Goal: Transaction & Acquisition: Book appointment/travel/reservation

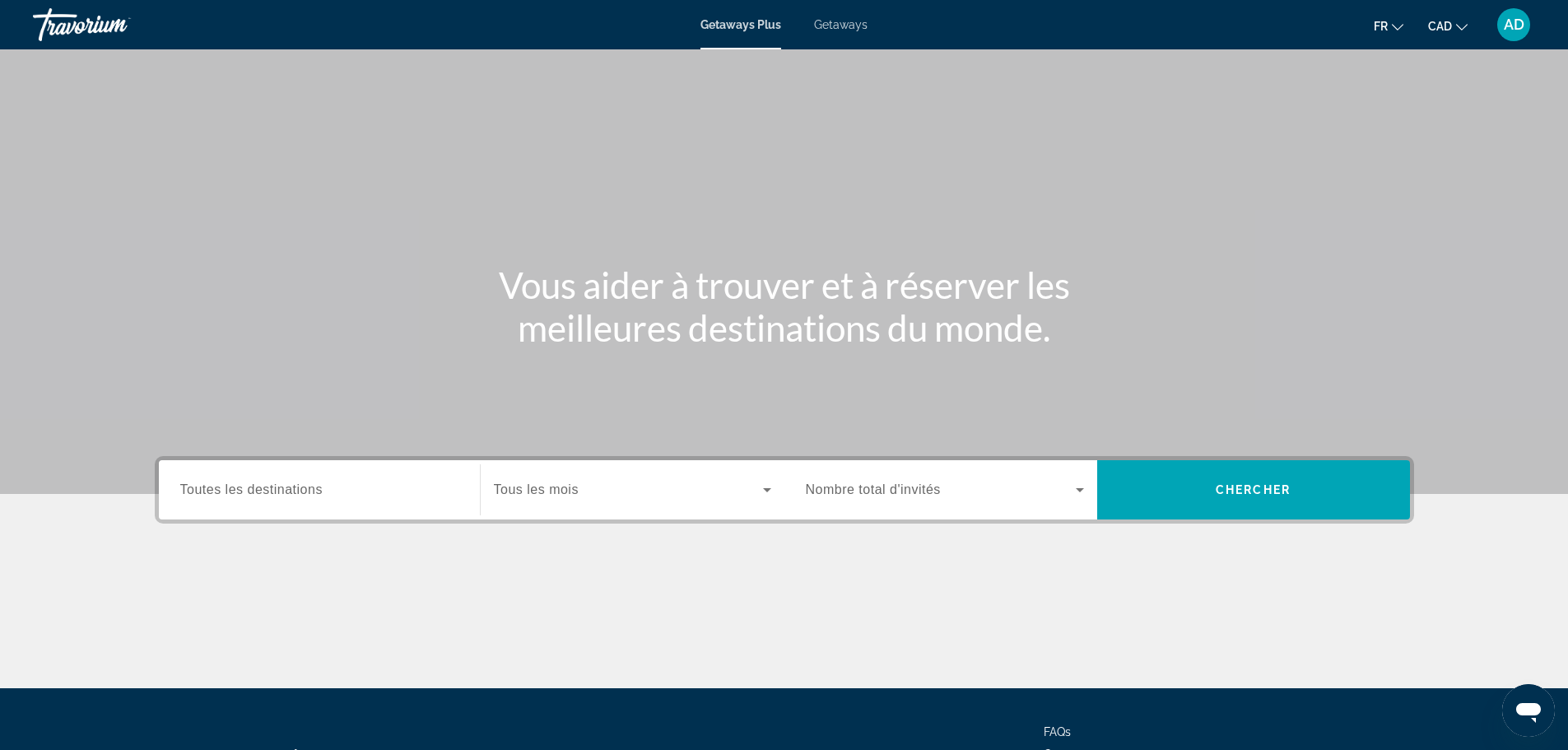
click at [819, 32] on div "Getaways Plus Getaways fr English Español Français Italiano Português русский C…" at bounding box center [784, 24] width 1568 height 43
click at [836, 27] on span "Getaways" at bounding box center [840, 25] width 54 height 13
click at [272, 495] on span "Toutes les destinations" at bounding box center [251, 489] width 142 height 14
click at [272, 495] on input "Destination Toutes les destinations" at bounding box center [319, 491] width 278 height 20
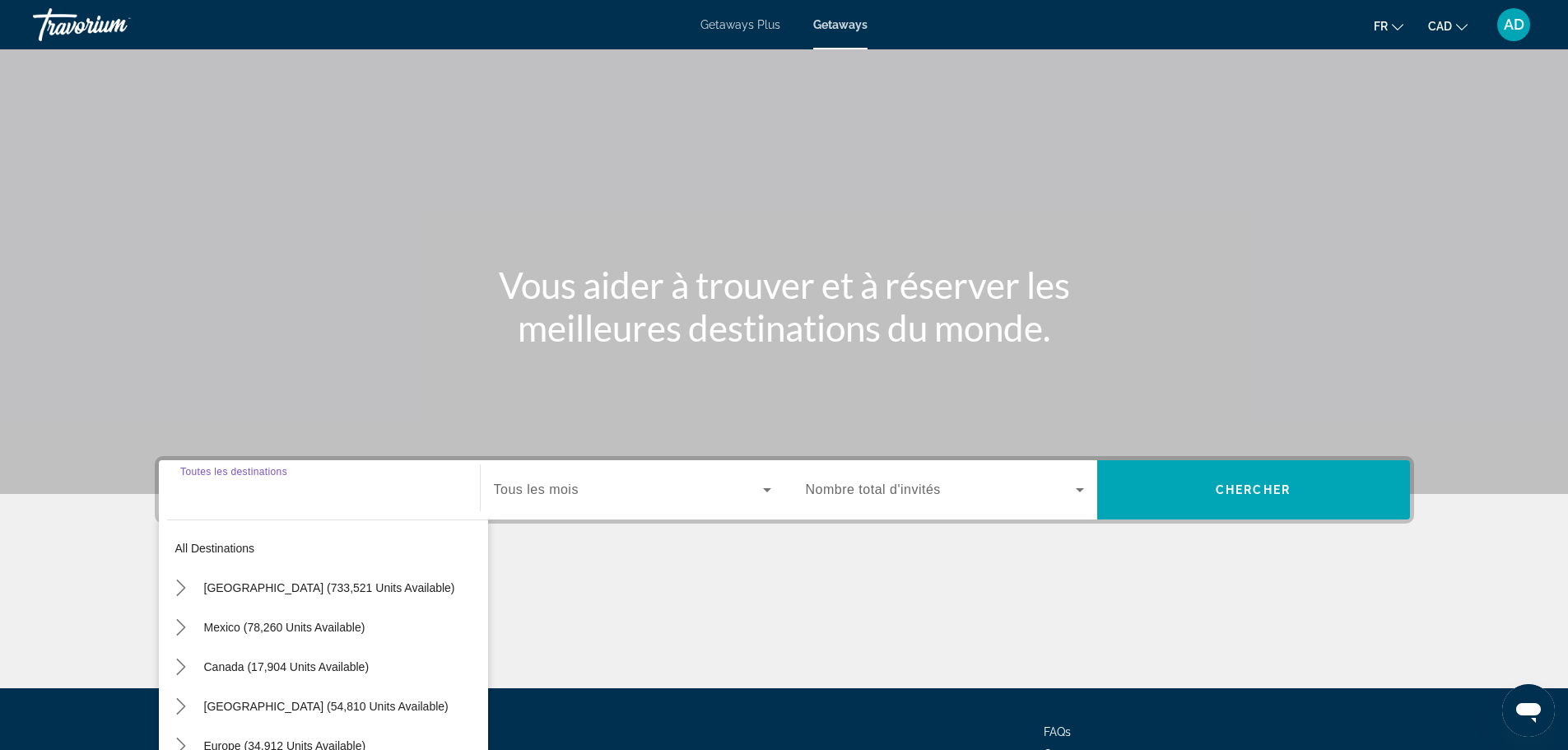
scroll to position [140, 0]
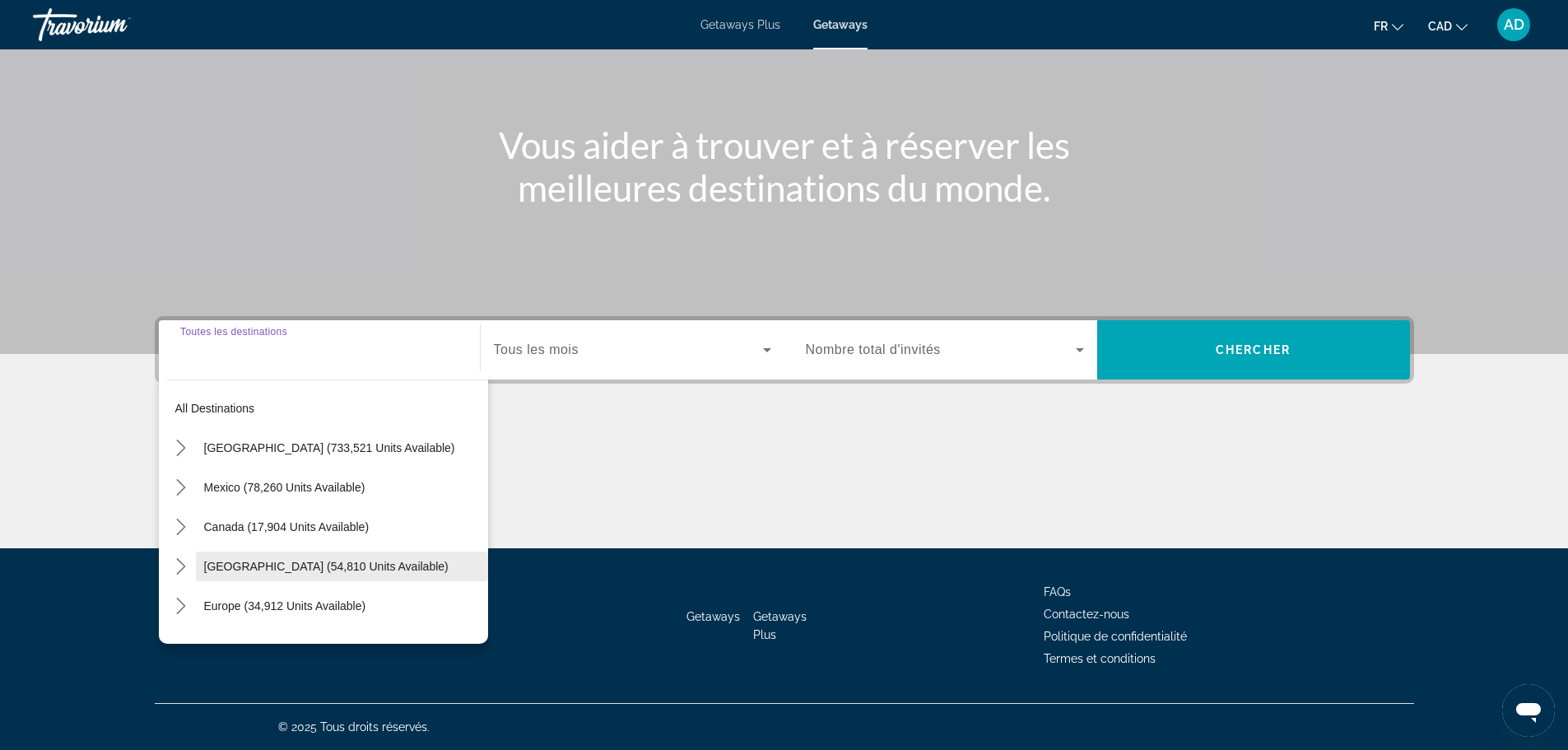
click at [334, 562] on span "Caribbean & Atlantic Islands (54,810 units available)" at bounding box center [327, 566] width 245 height 13
type input "**********"
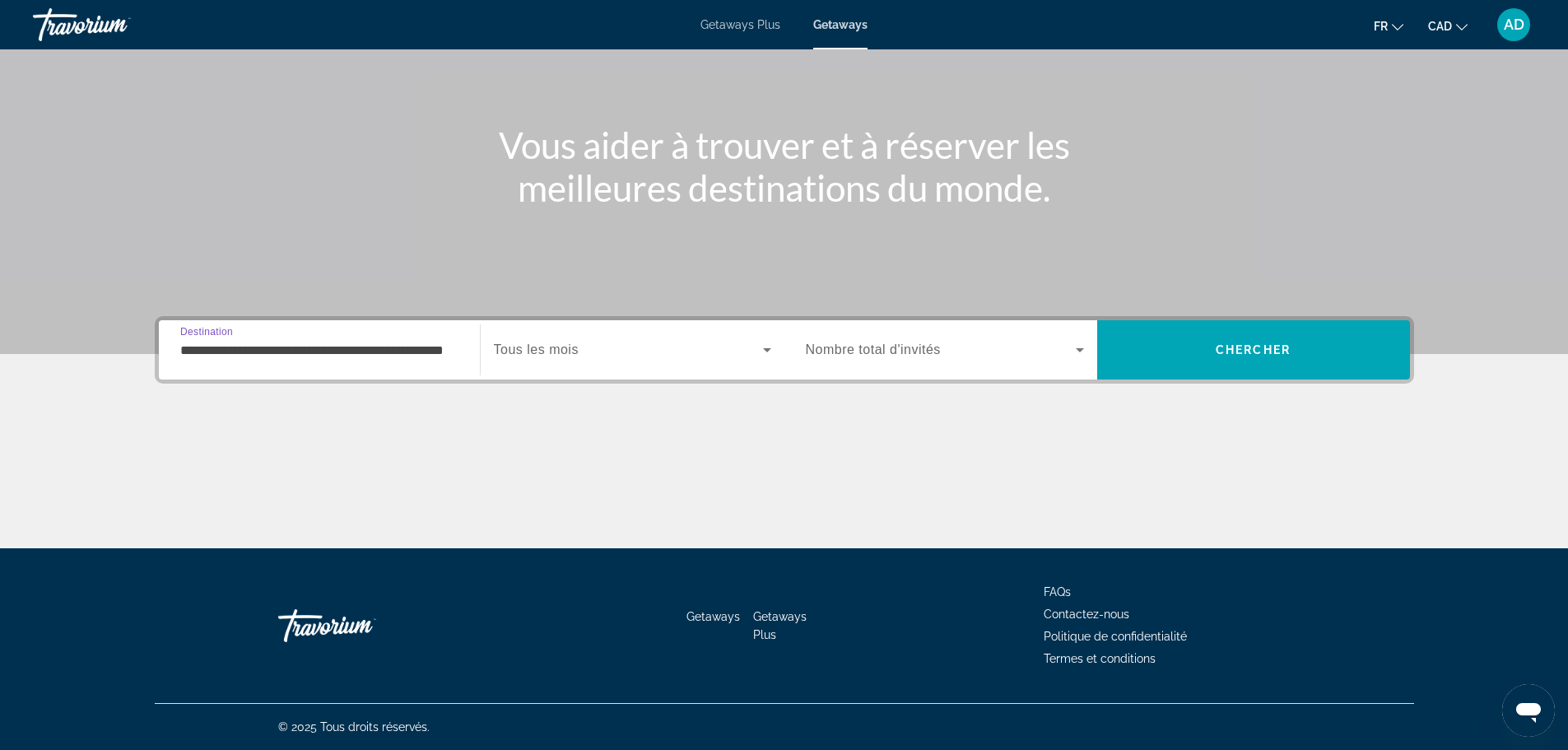
click at [775, 345] on icon "Search widget" at bounding box center [767, 350] width 20 height 20
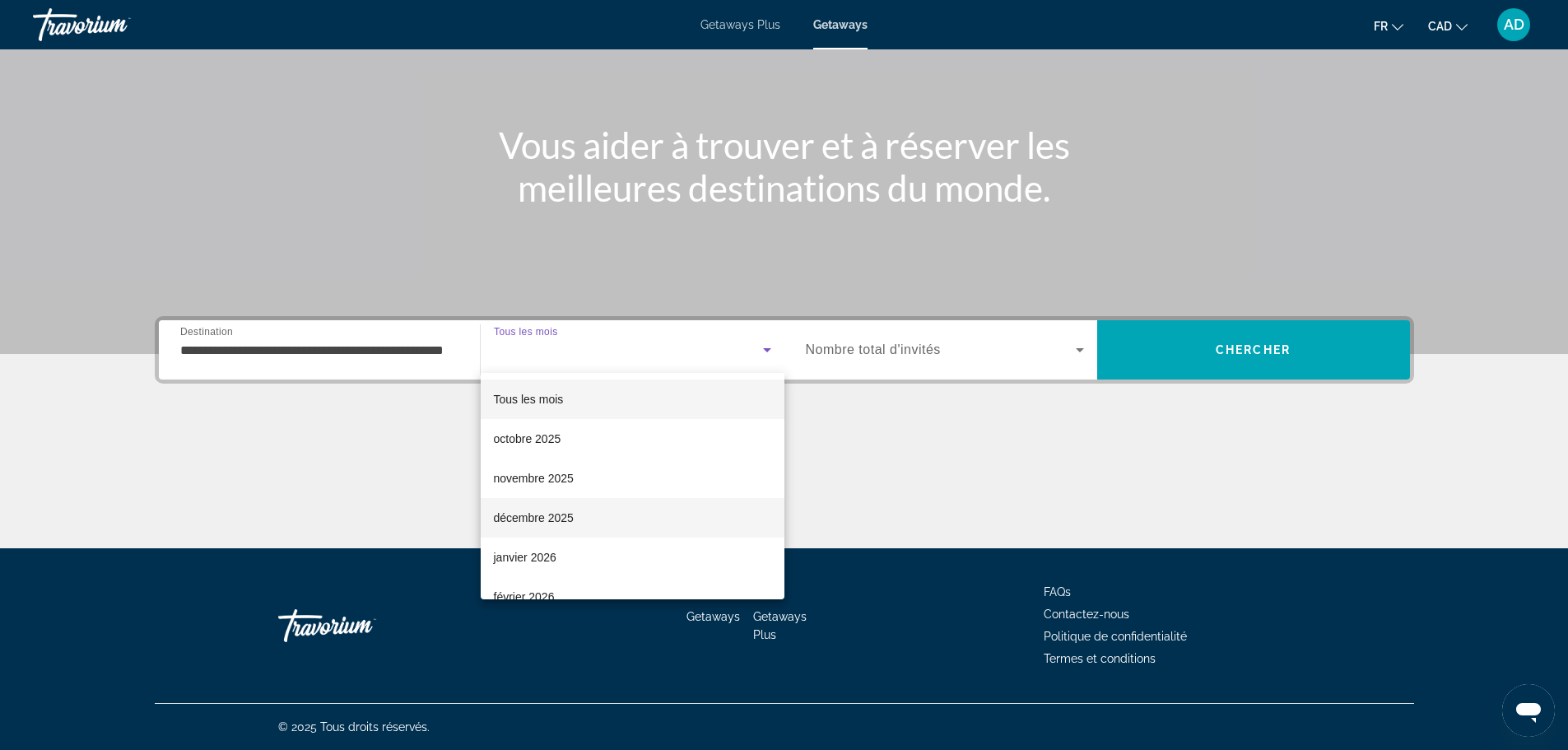
scroll to position [247, 0]
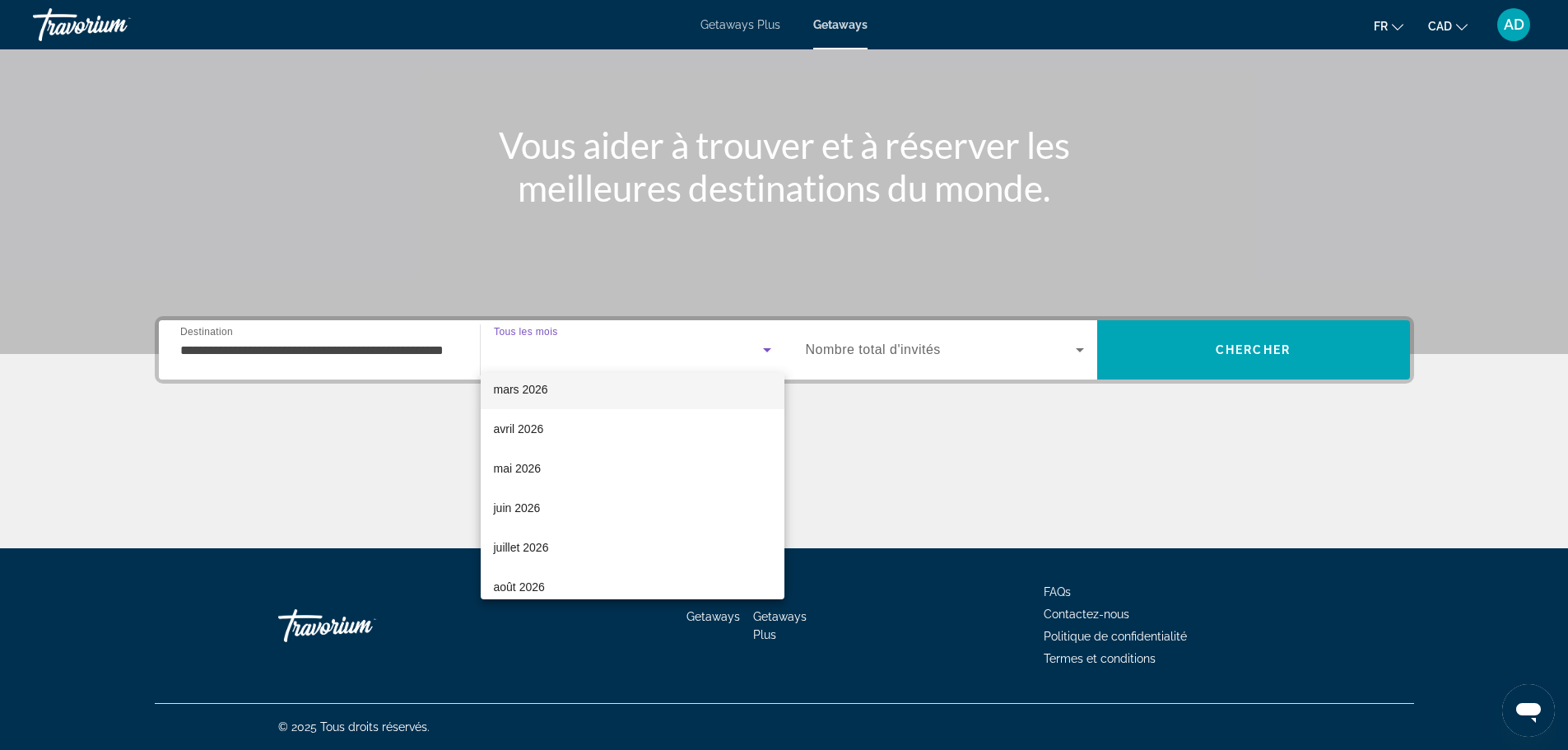
click at [526, 395] on span "mars 2026" at bounding box center [521, 389] width 54 height 20
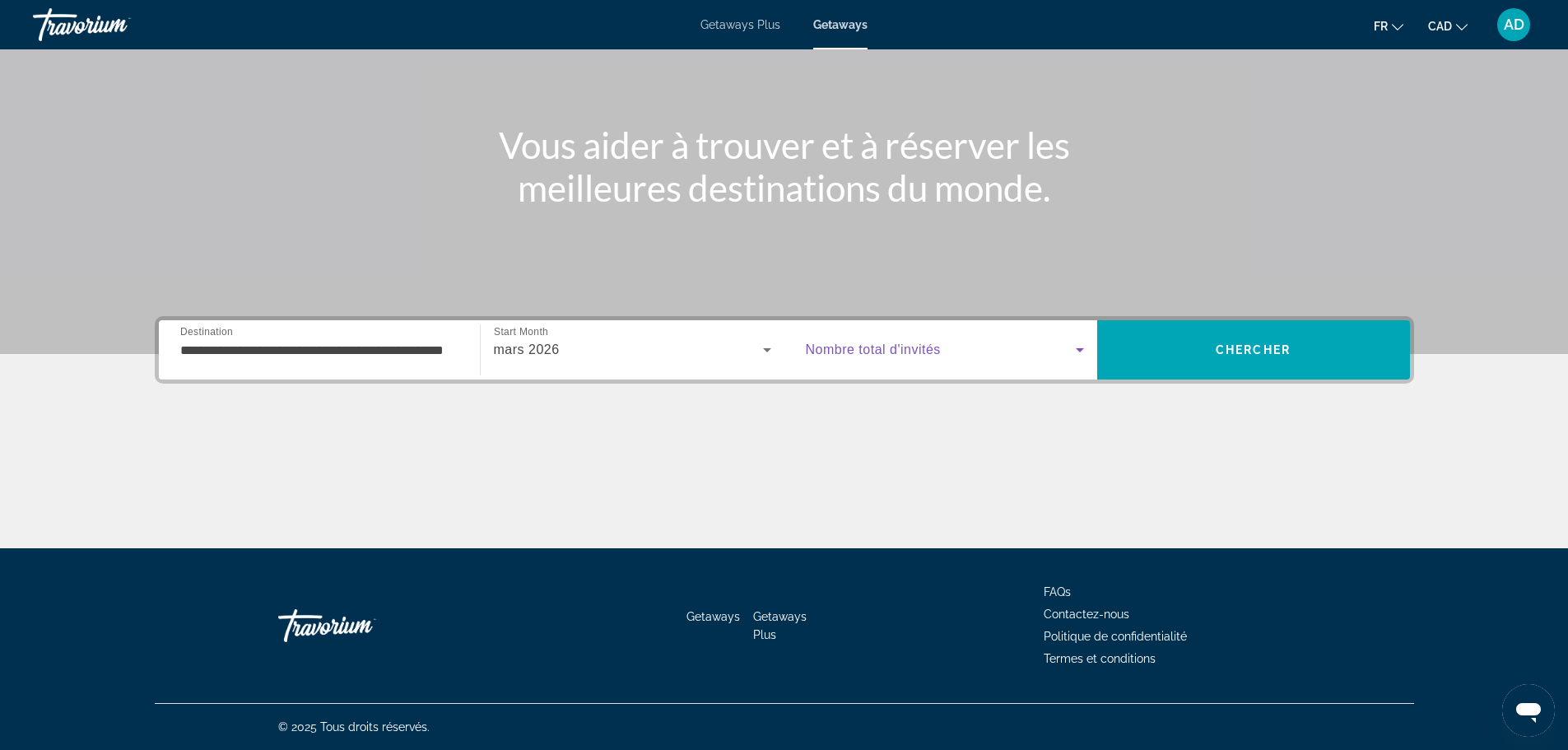
click at [1080, 350] on icon "Search widget" at bounding box center [1079, 350] width 9 height 4
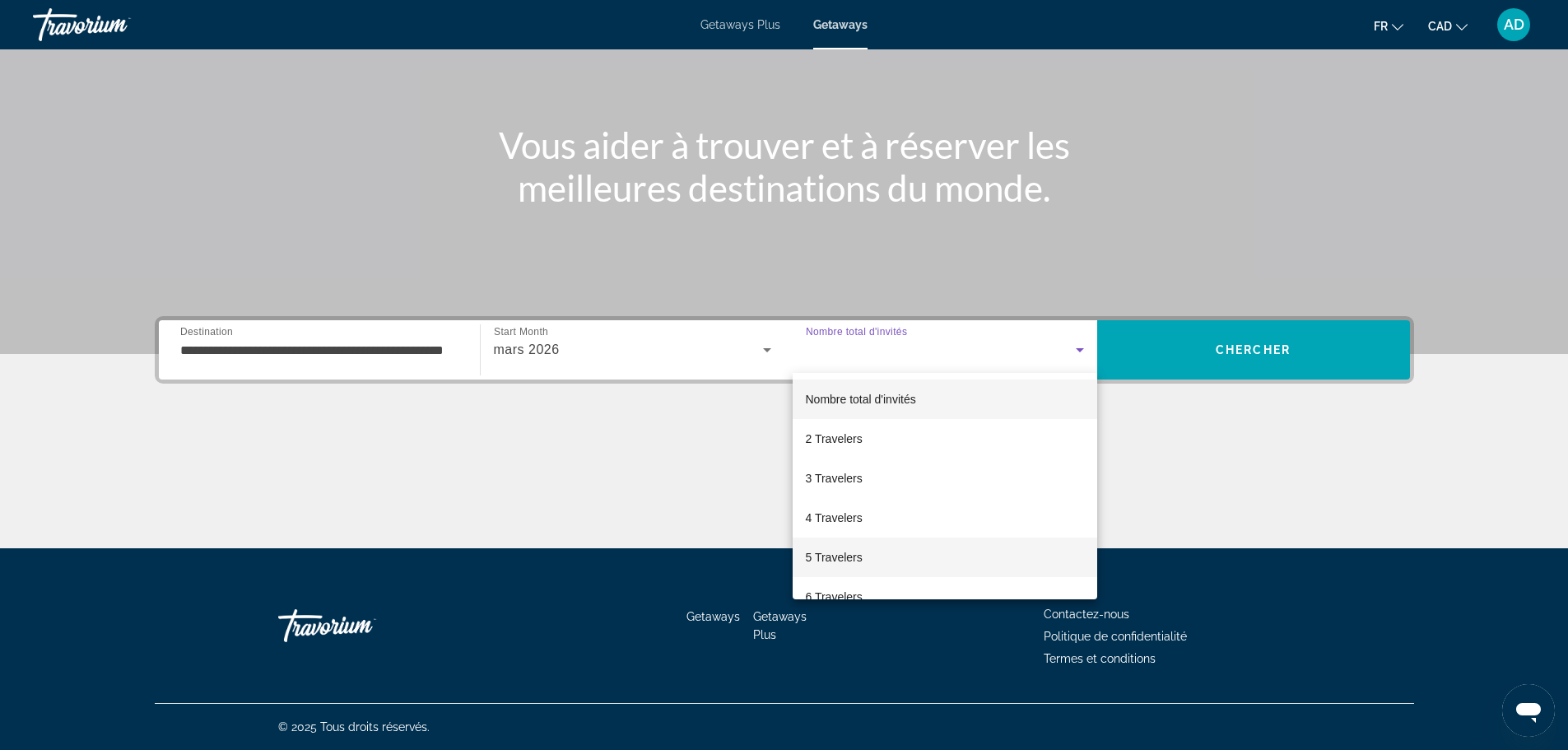
click at [831, 557] on span "5 Travelers" at bounding box center [834, 558] width 56 height 20
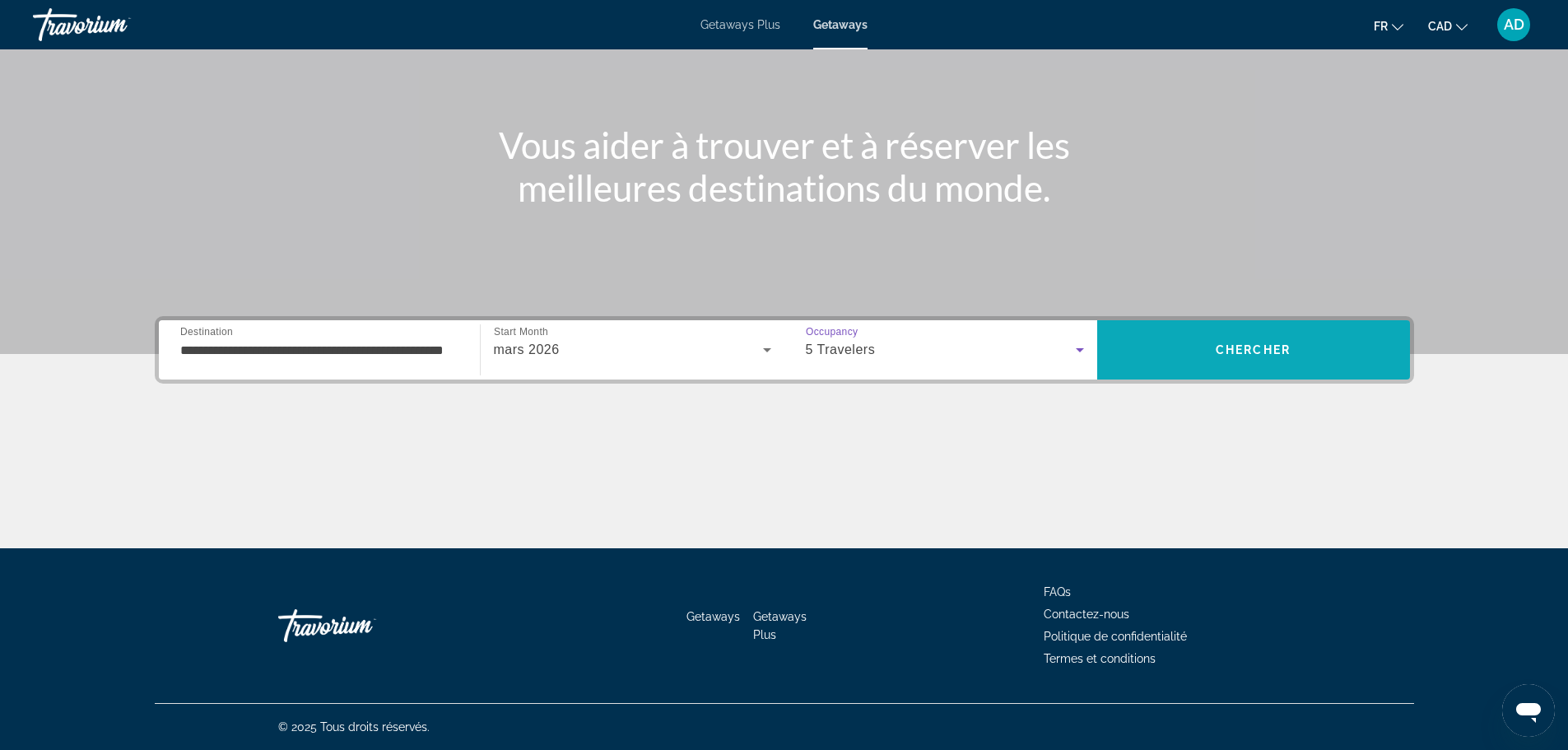
click at [1238, 343] on span "Chercher" at bounding box center [1253, 350] width 75 height 13
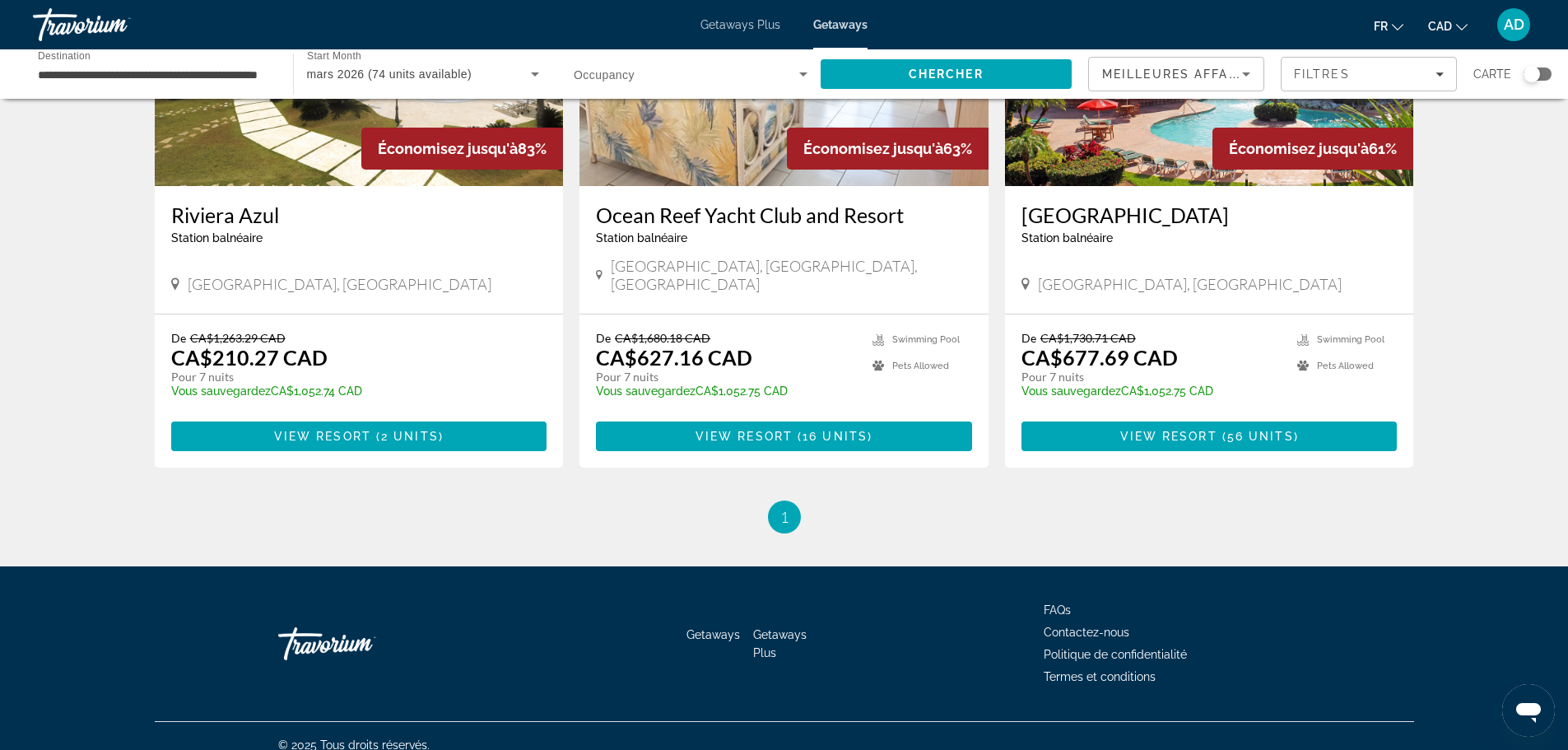
scroll to position [151, 0]
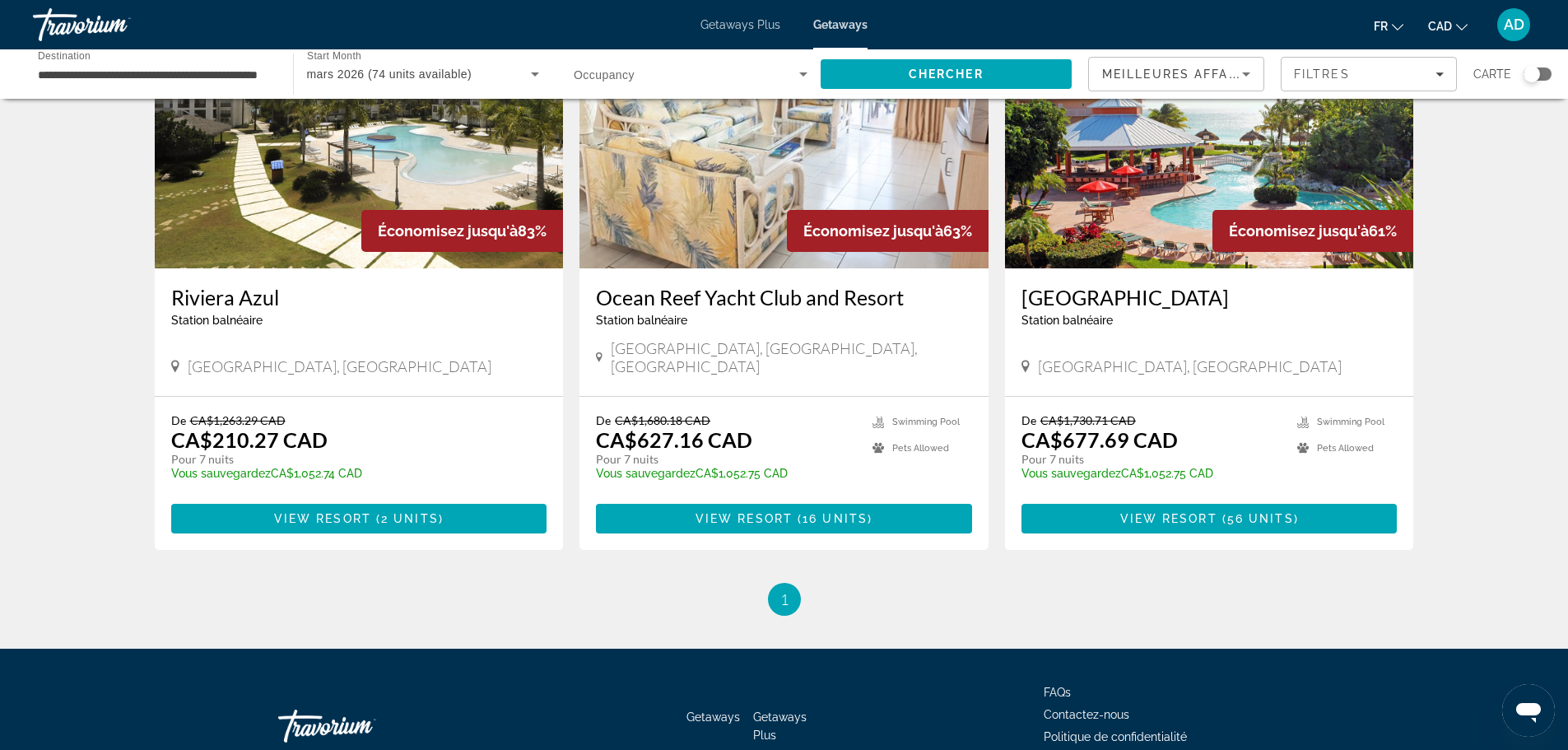
click at [336, 196] on img "Main content" at bounding box center [359, 136] width 409 height 263
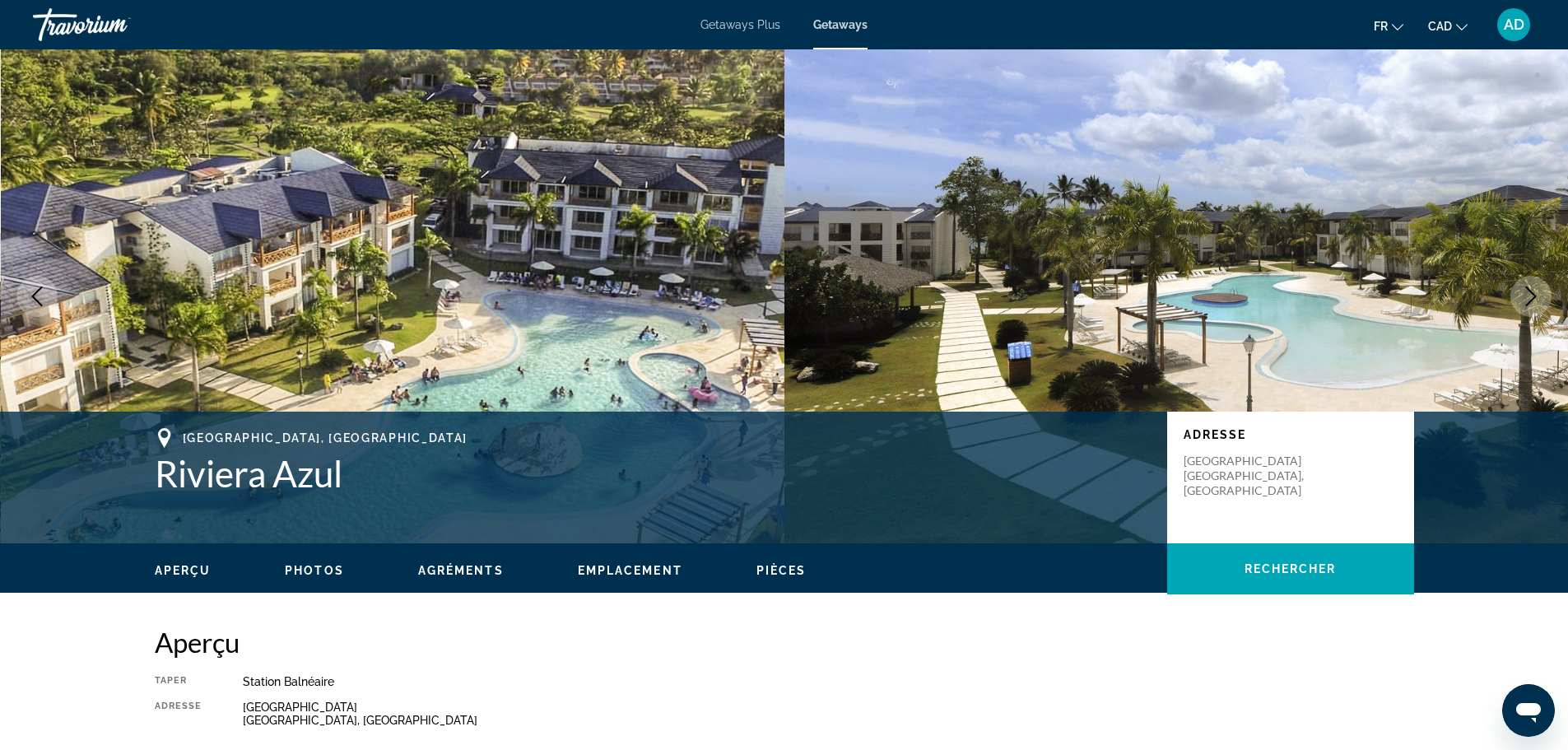
click at [1535, 293] on icon "Next image" at bounding box center [1531, 297] width 20 height 20
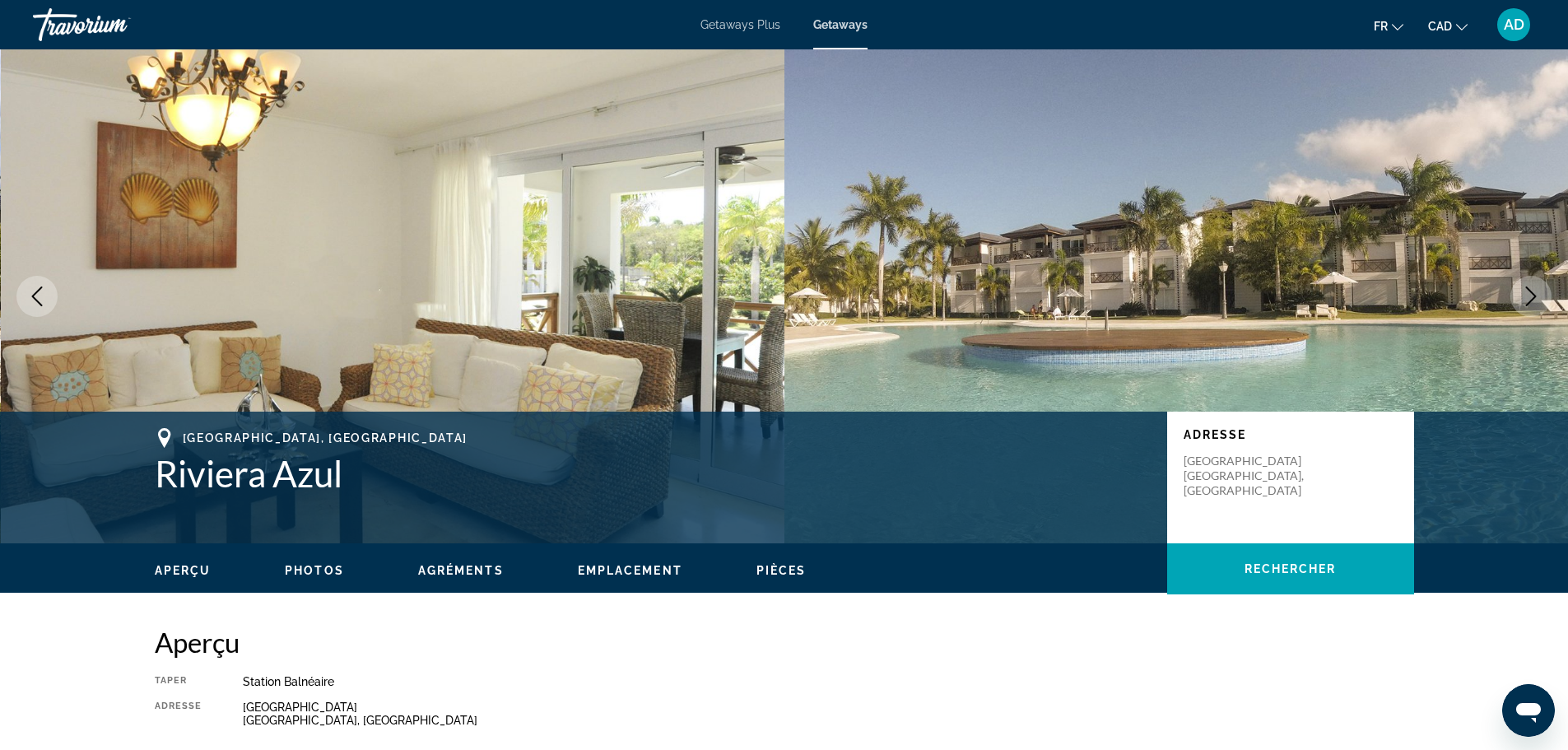
click at [1535, 293] on icon "Next image" at bounding box center [1531, 297] width 20 height 20
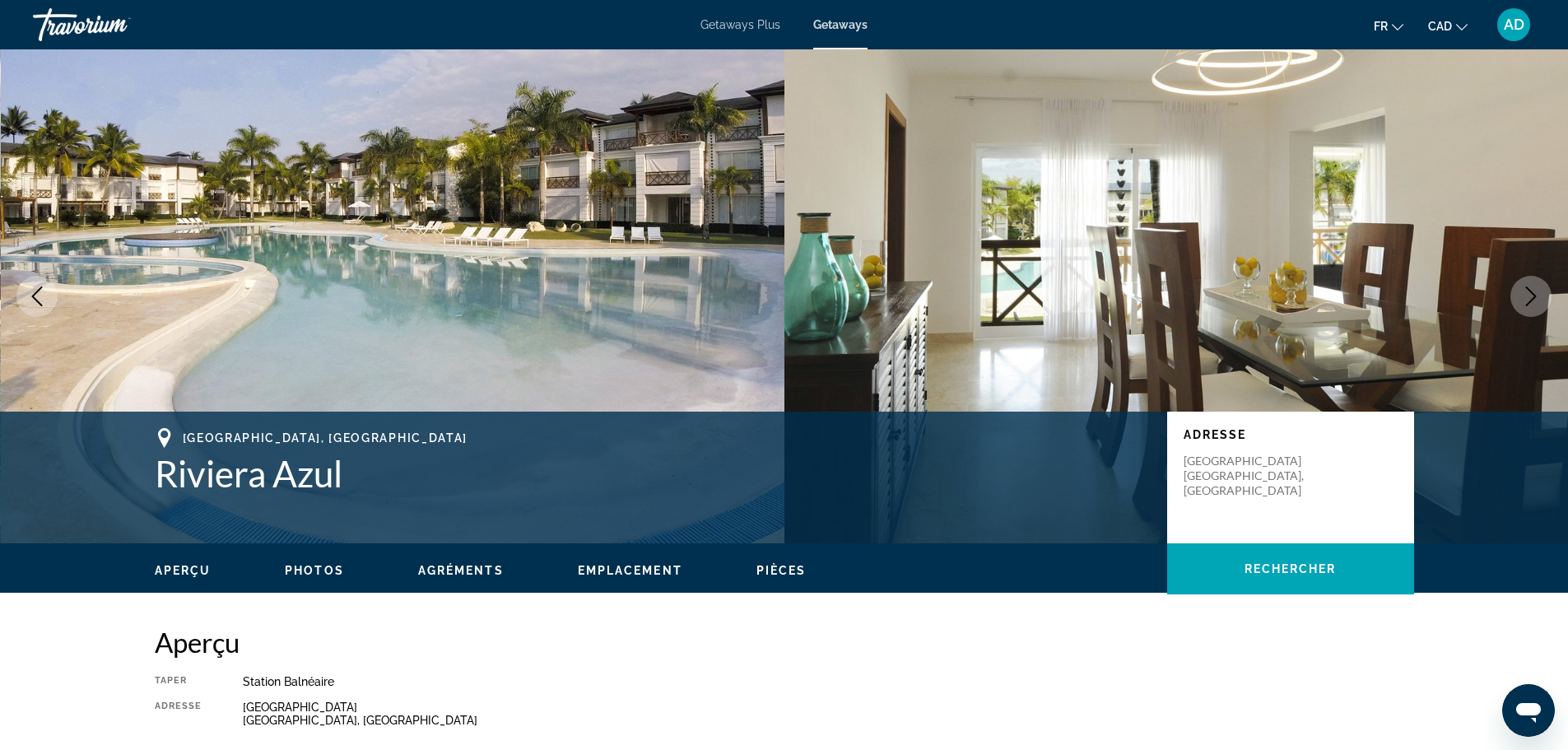
click at [1535, 293] on icon "Next image" at bounding box center [1531, 297] width 20 height 20
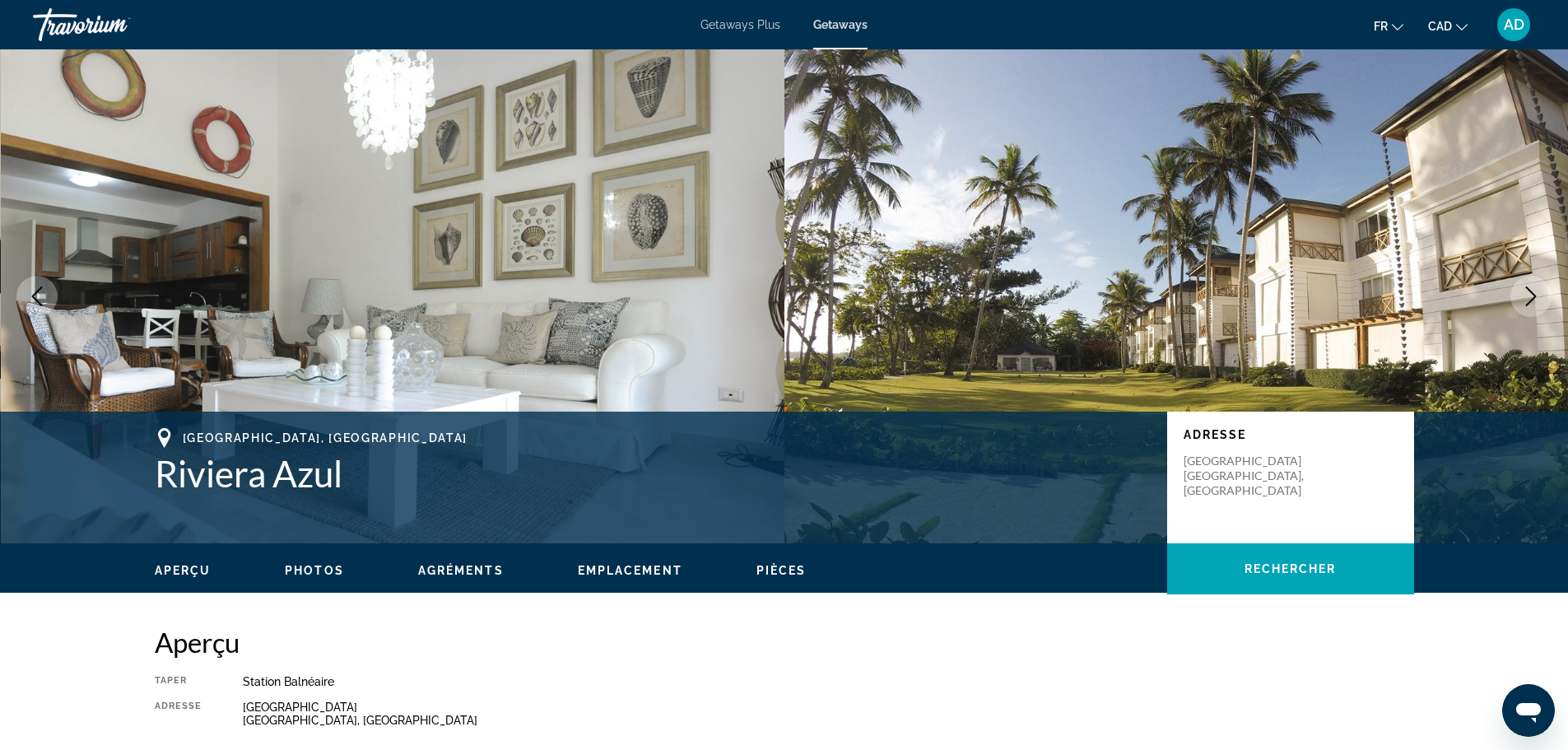
click at [1535, 293] on icon "Next image" at bounding box center [1531, 297] width 20 height 20
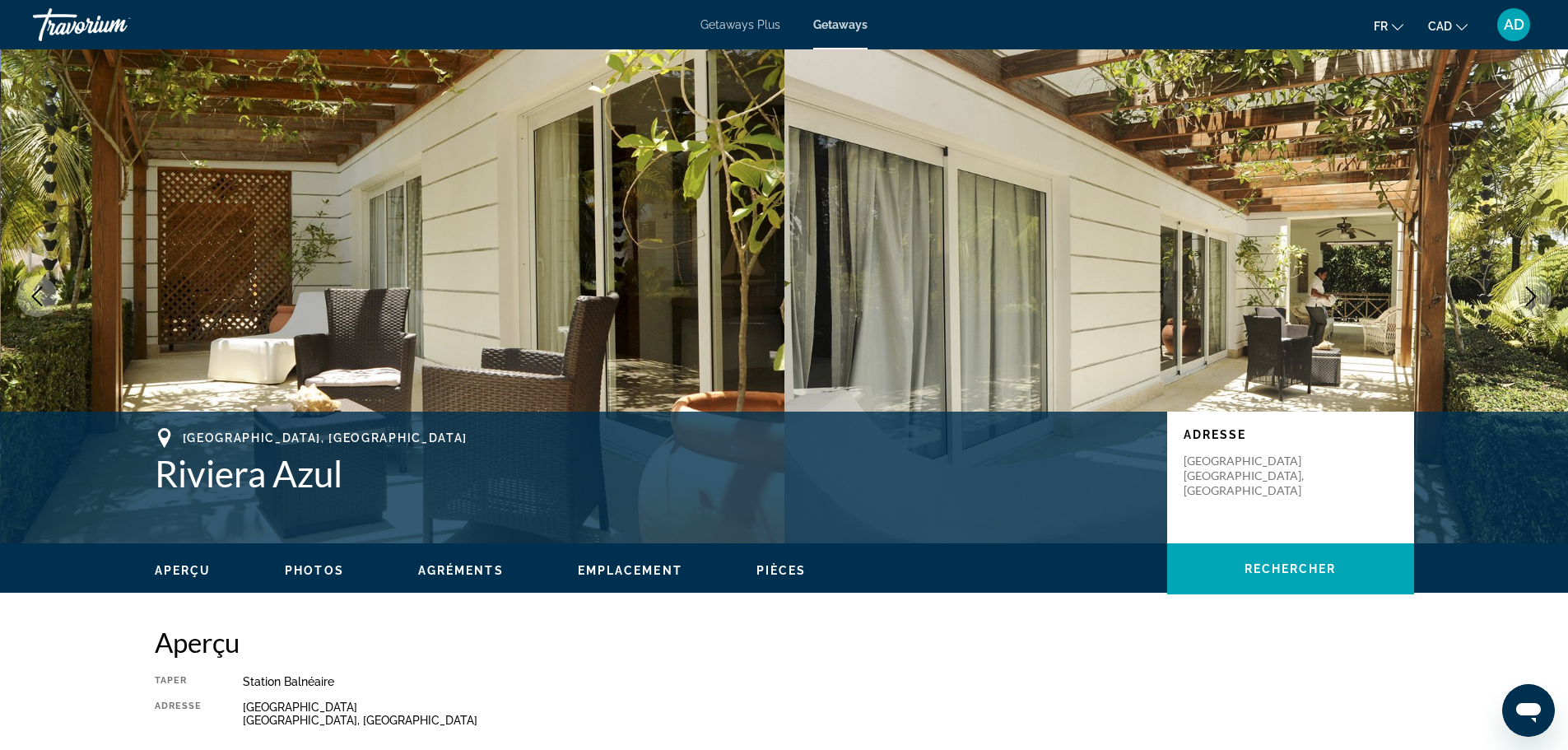
click at [1537, 293] on icon "Next image" at bounding box center [1531, 297] width 20 height 20
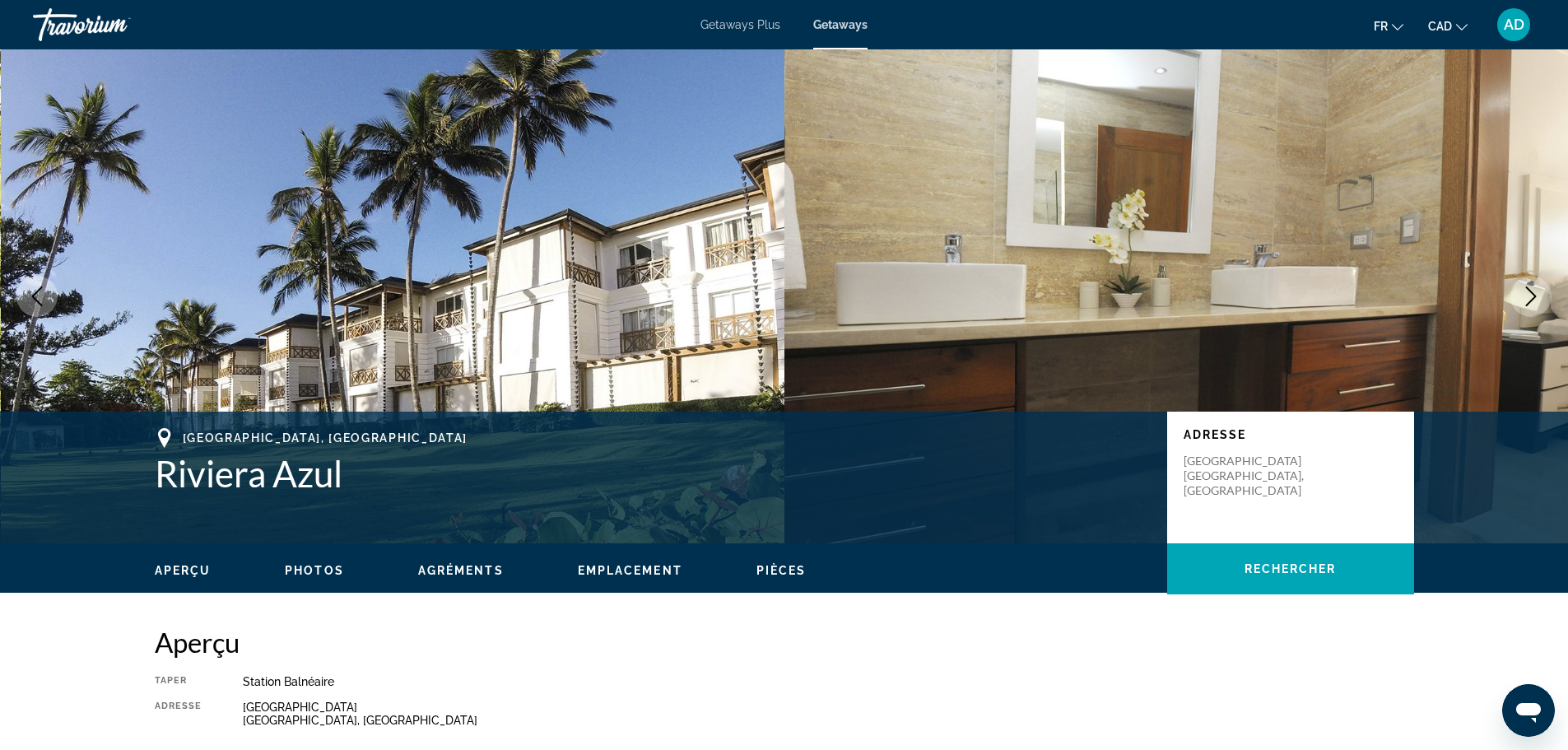
click at [1533, 294] on icon "Next image" at bounding box center [1531, 297] width 11 height 20
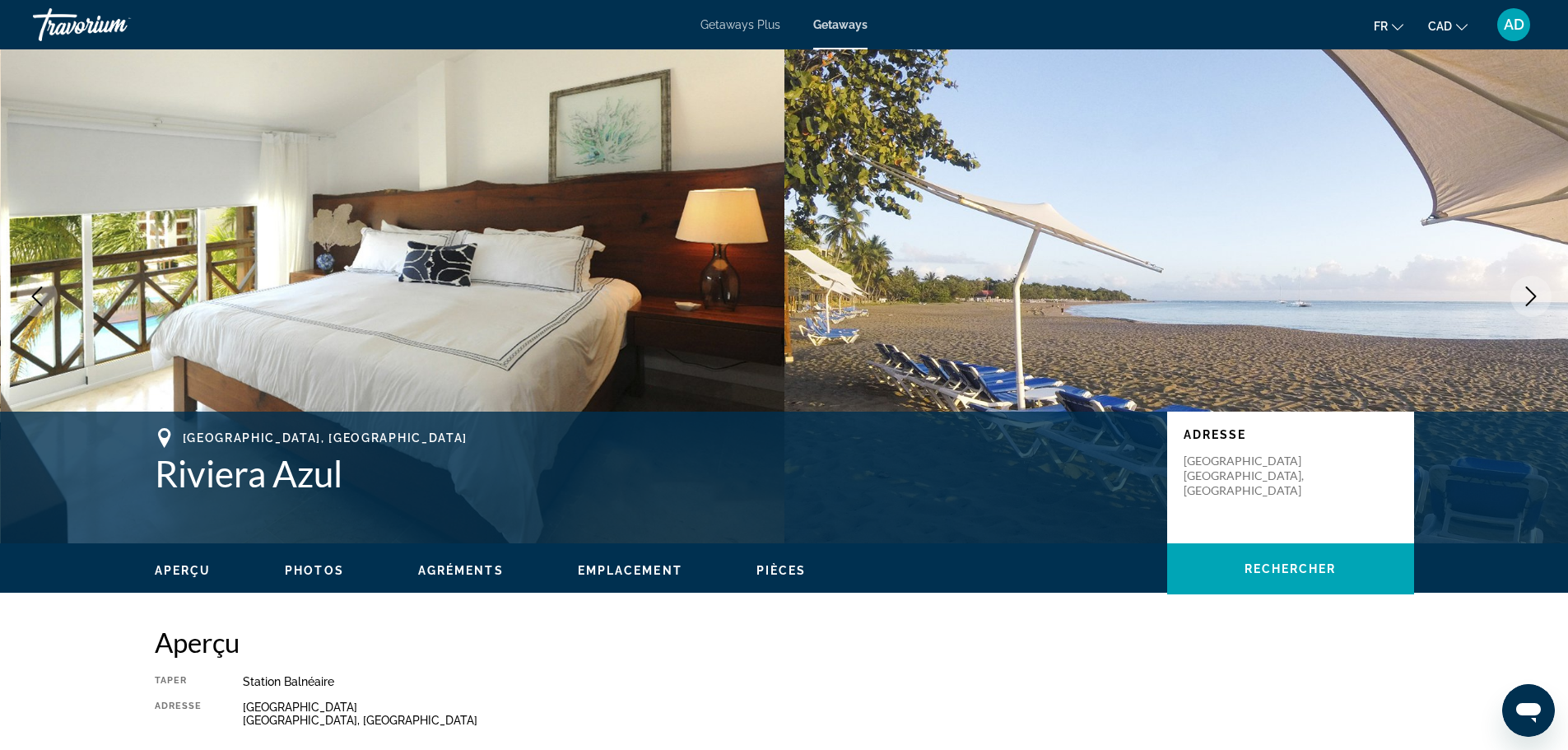
click at [1528, 296] on icon "Next image" at bounding box center [1531, 297] width 20 height 20
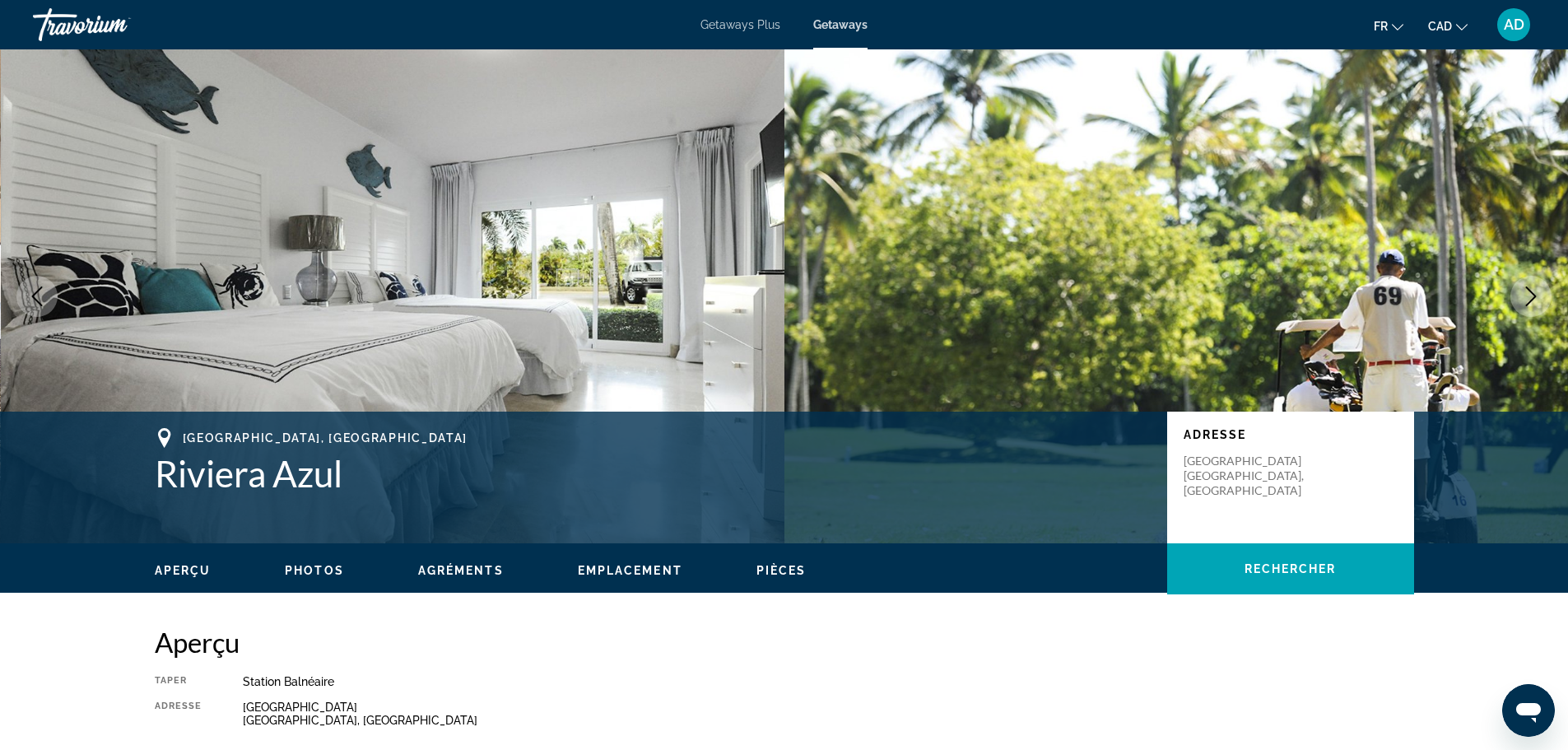
click at [1530, 287] on icon "Next image" at bounding box center [1531, 297] width 20 height 20
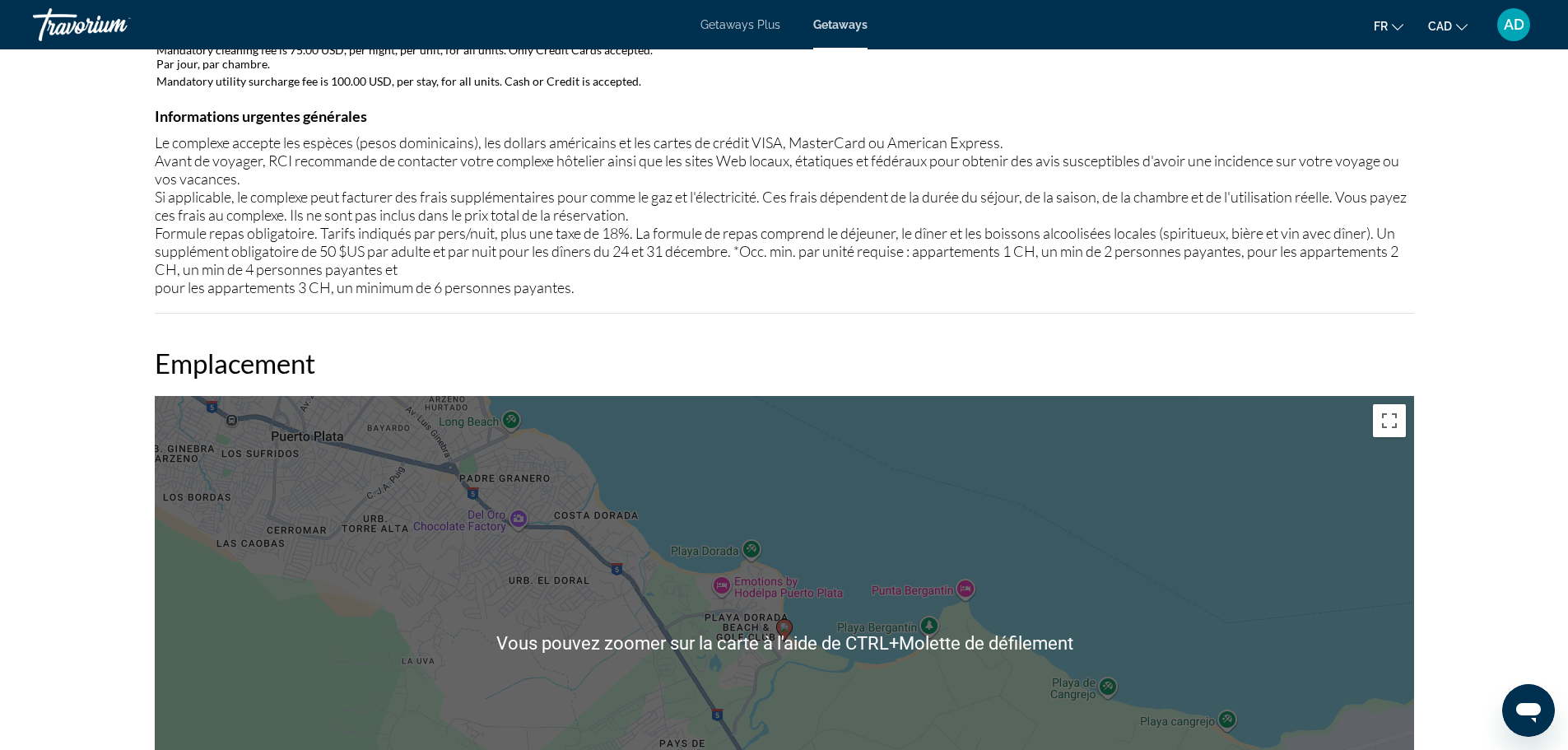
scroll to position [1473, 0]
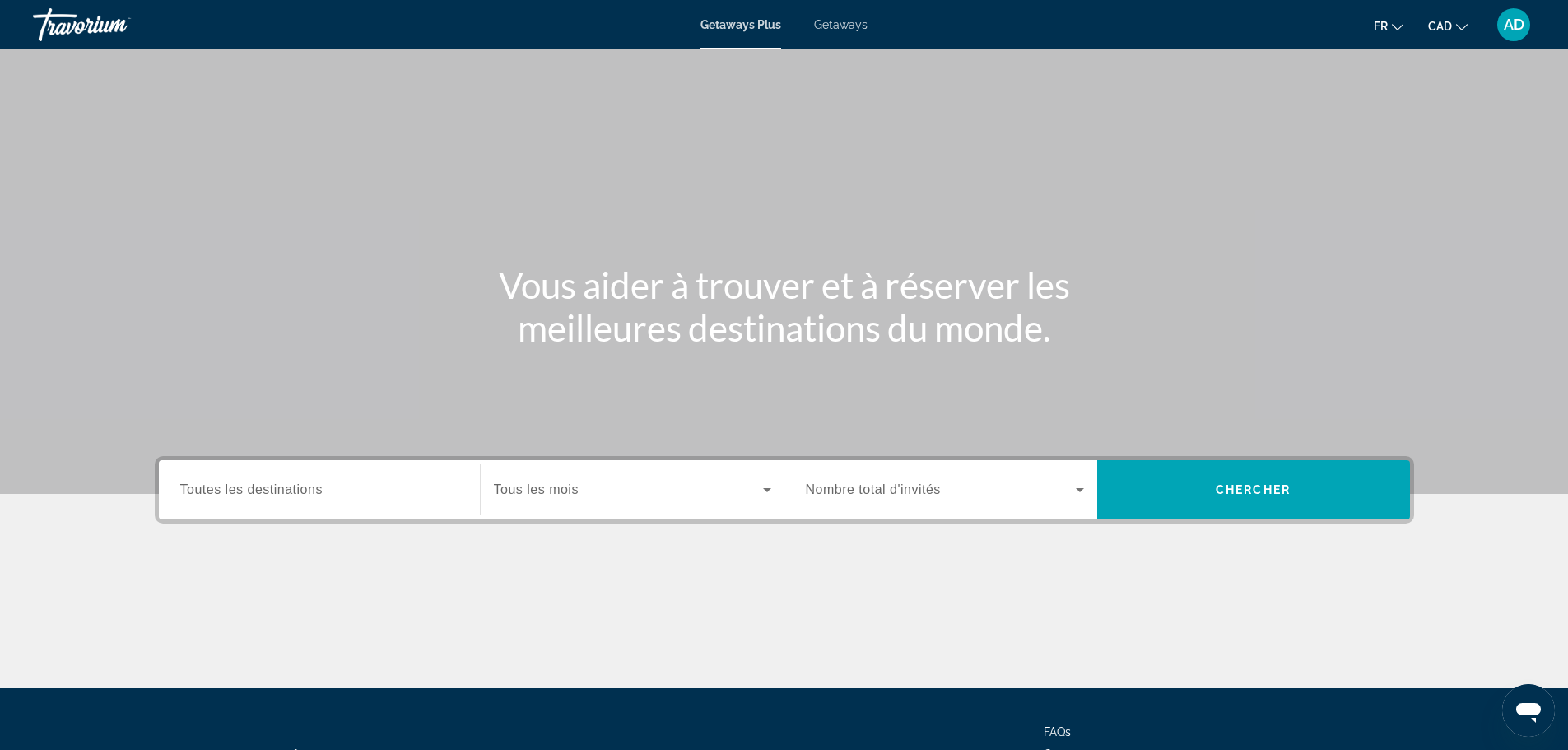
click at [270, 488] on span "Toutes les destinations" at bounding box center [251, 489] width 142 height 14
click at [270, 488] on input "Destination Toutes les destinations" at bounding box center [319, 491] width 278 height 20
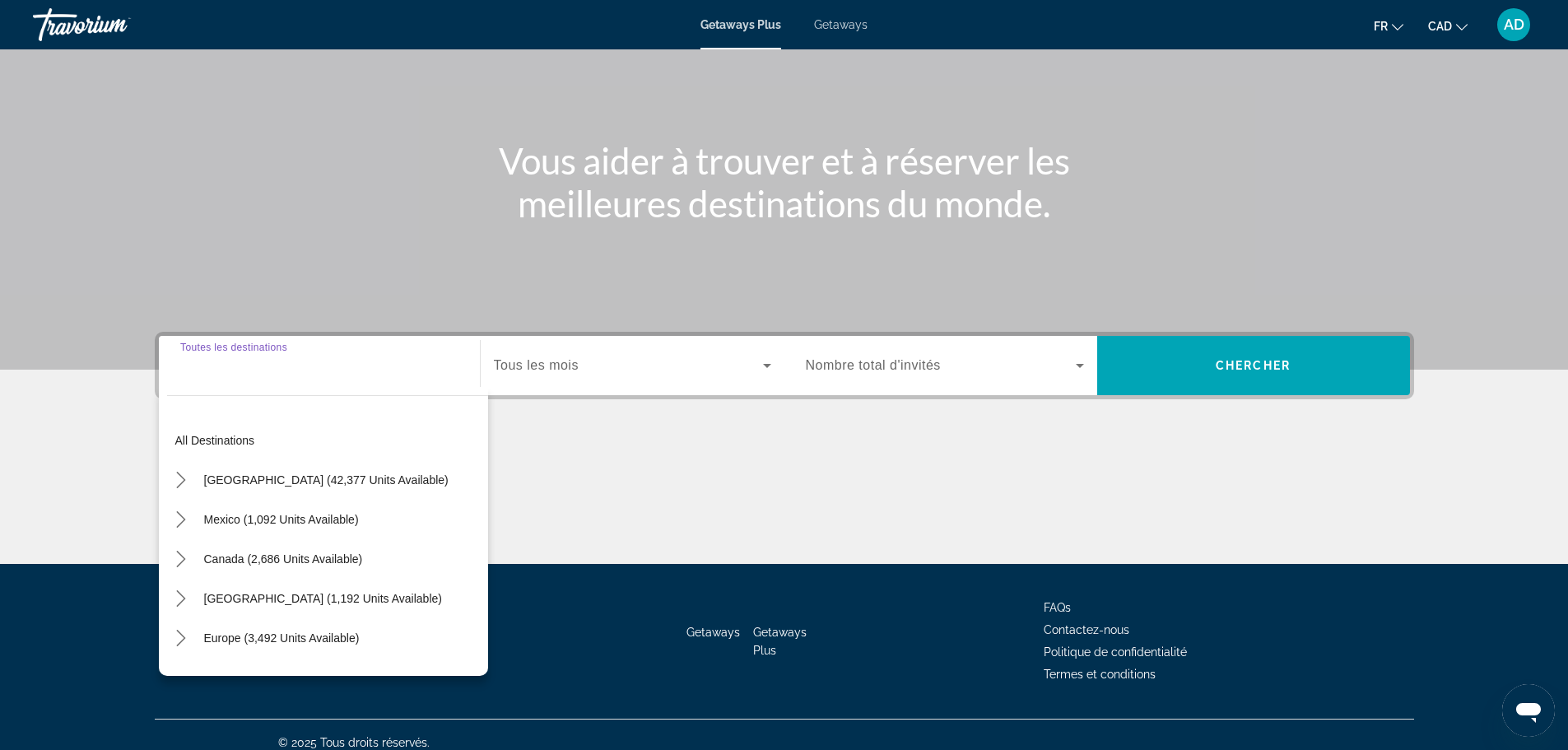
scroll to position [140, 0]
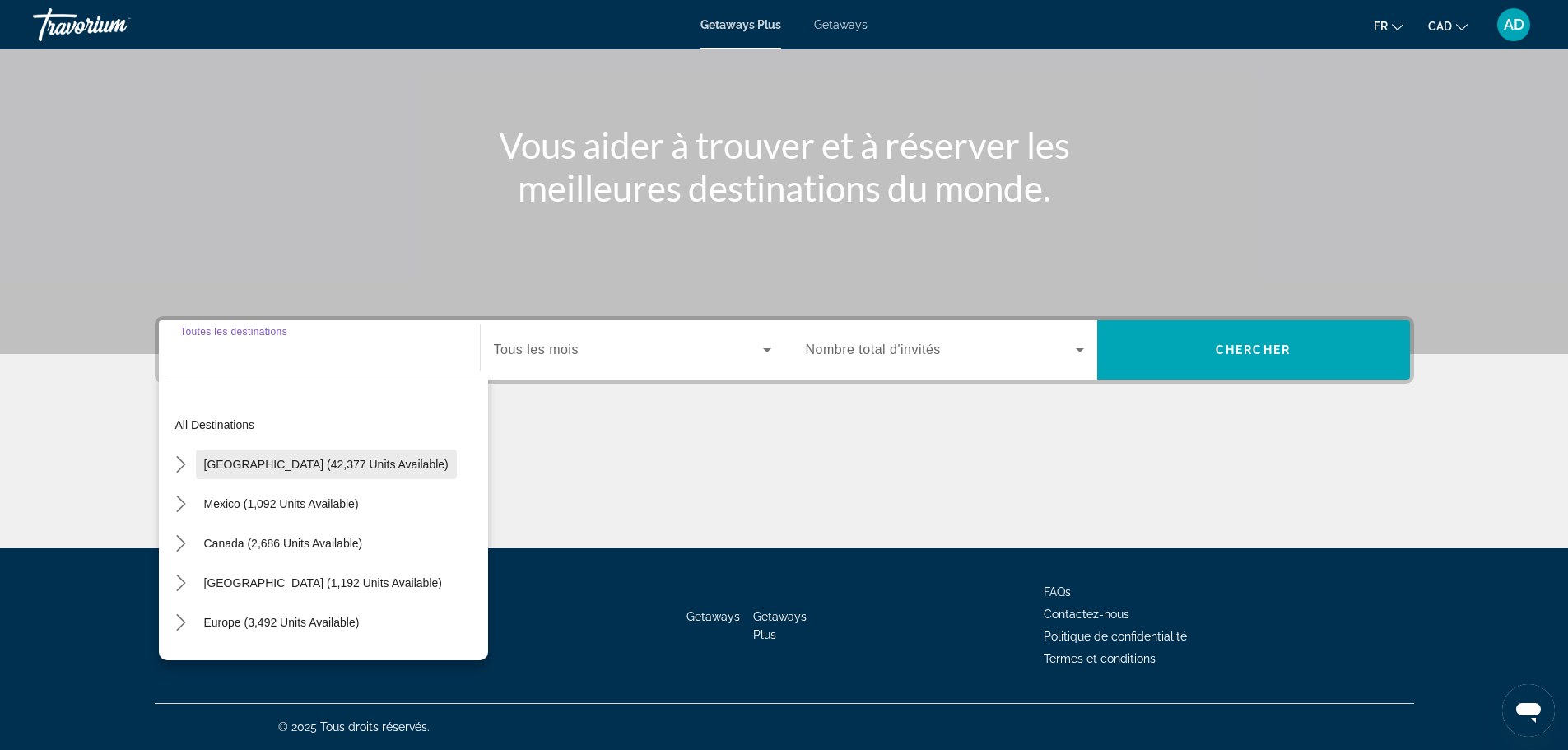
click at [335, 467] on span "[GEOGRAPHIC_DATA] (42,377 units available)" at bounding box center [327, 465] width 245 height 13
type input "**********"
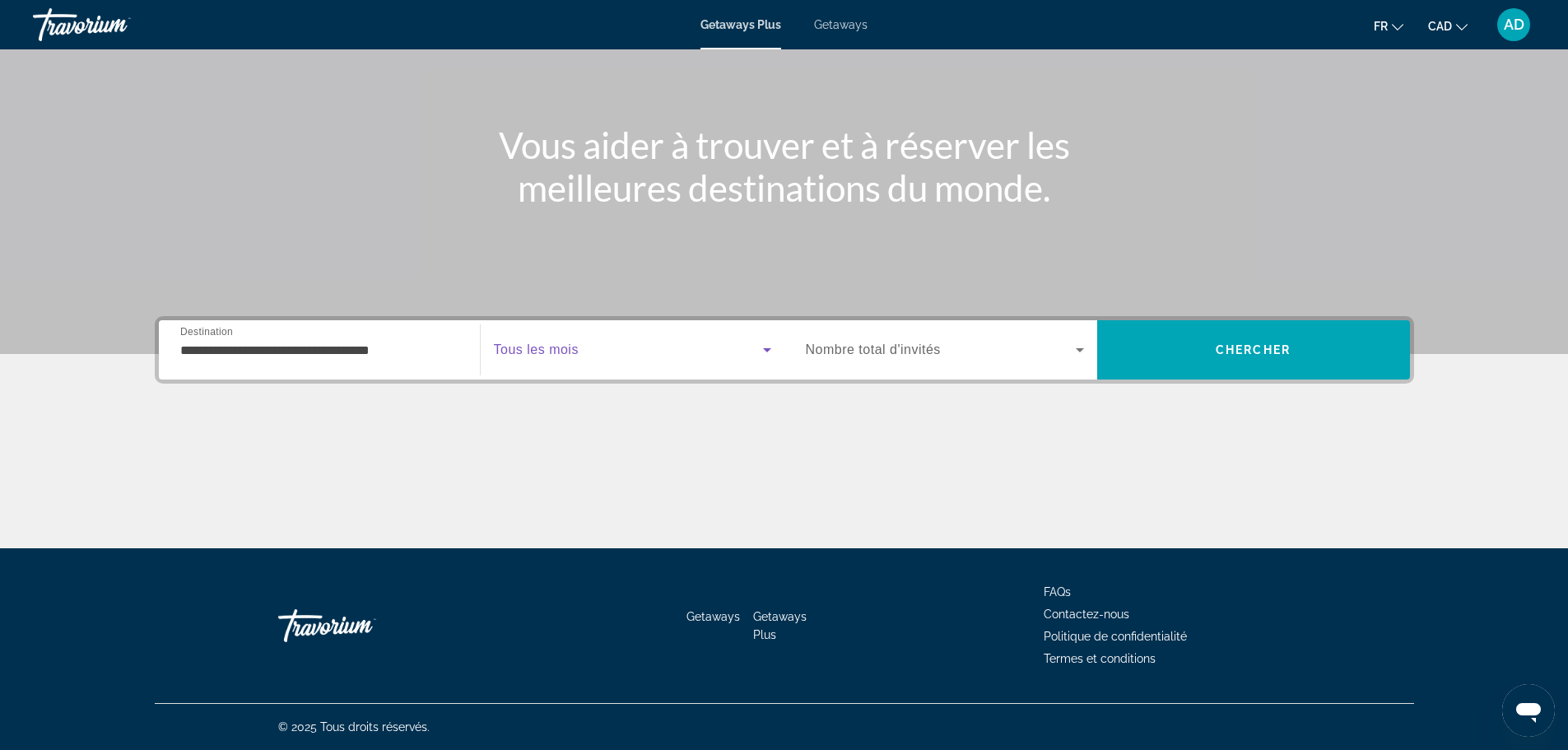
click at [761, 347] on icon "Search widget" at bounding box center [767, 350] width 20 height 20
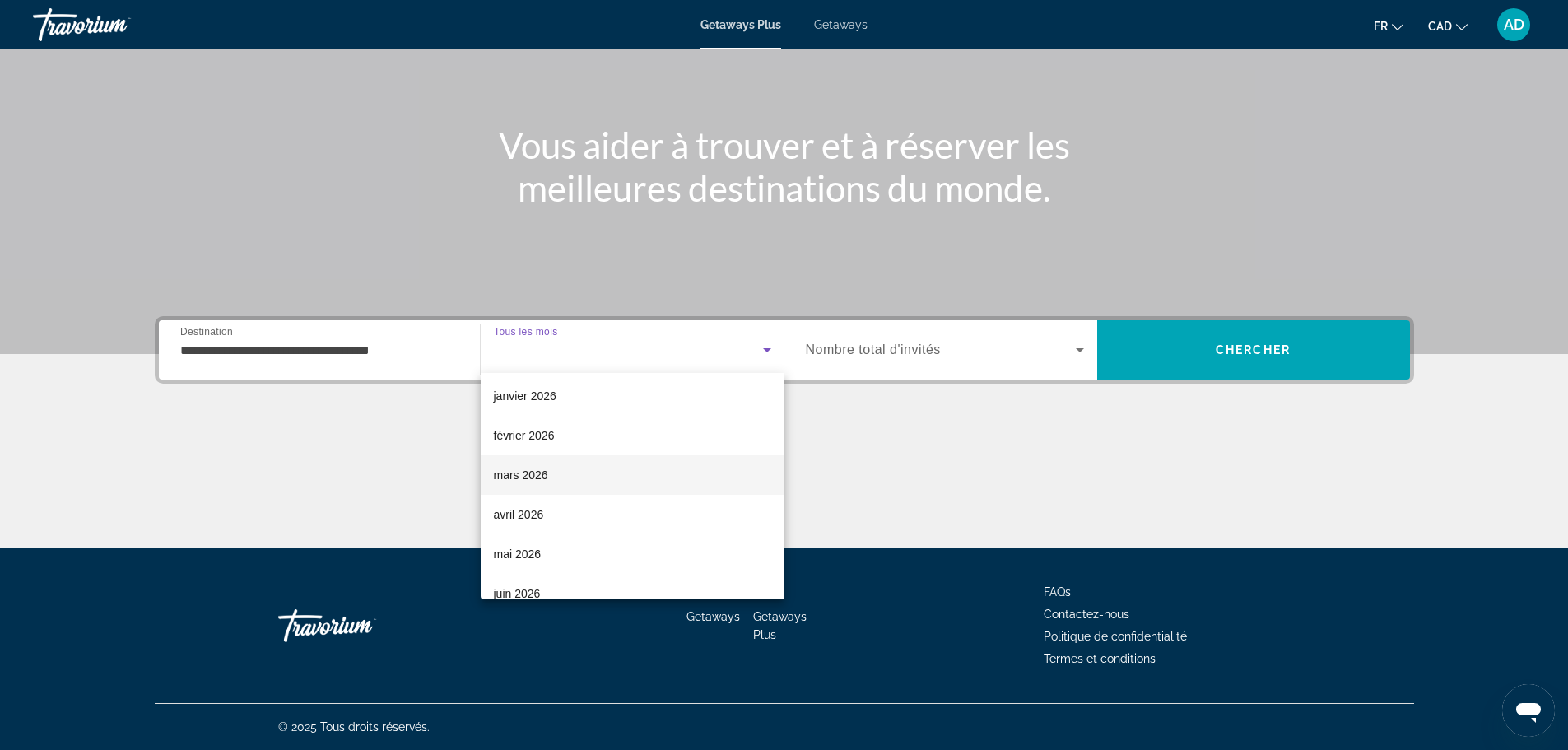
scroll to position [165, 0]
click at [536, 471] on span "mars 2026" at bounding box center [521, 472] width 54 height 20
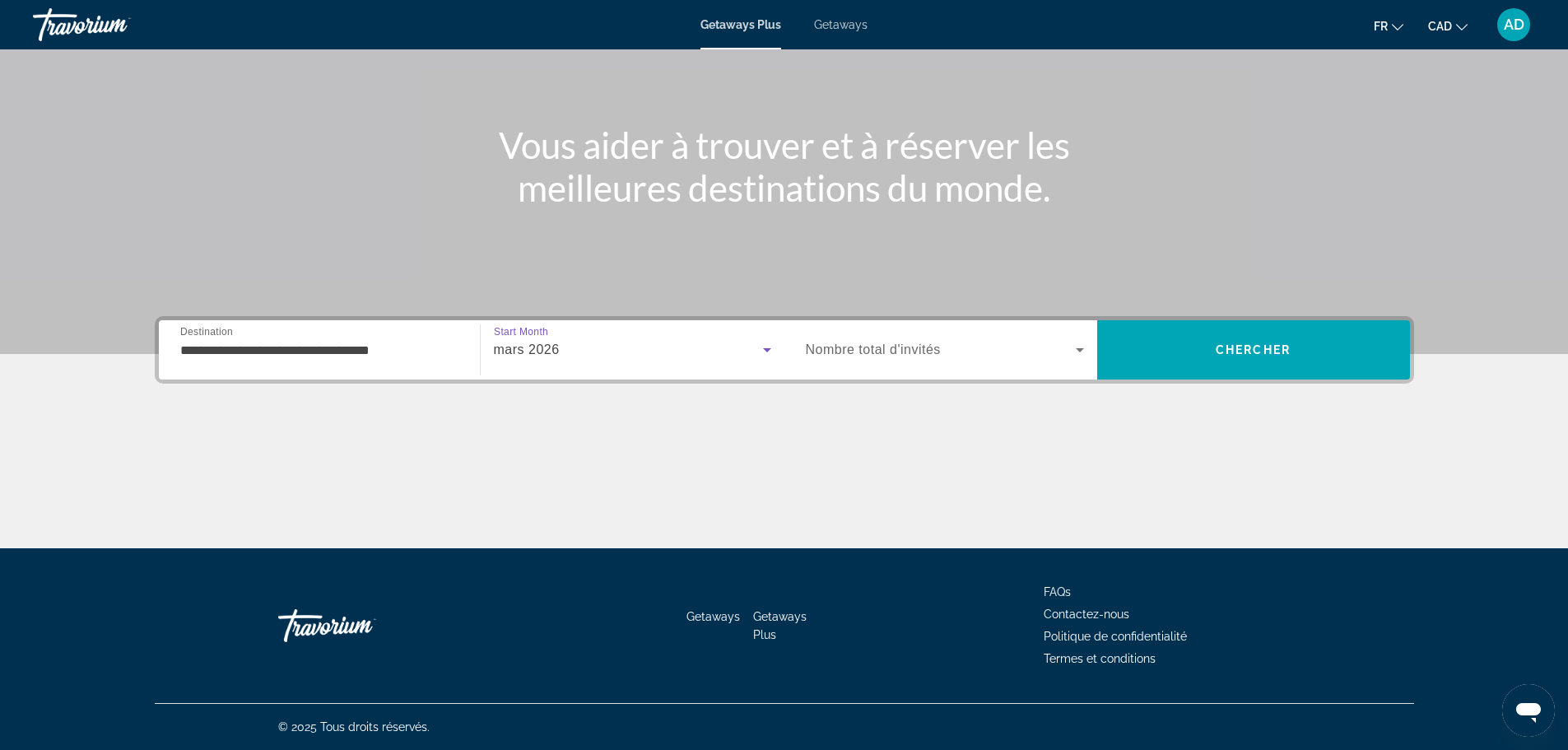
click at [1078, 341] on icon "Search widget" at bounding box center [1079, 350] width 20 height 20
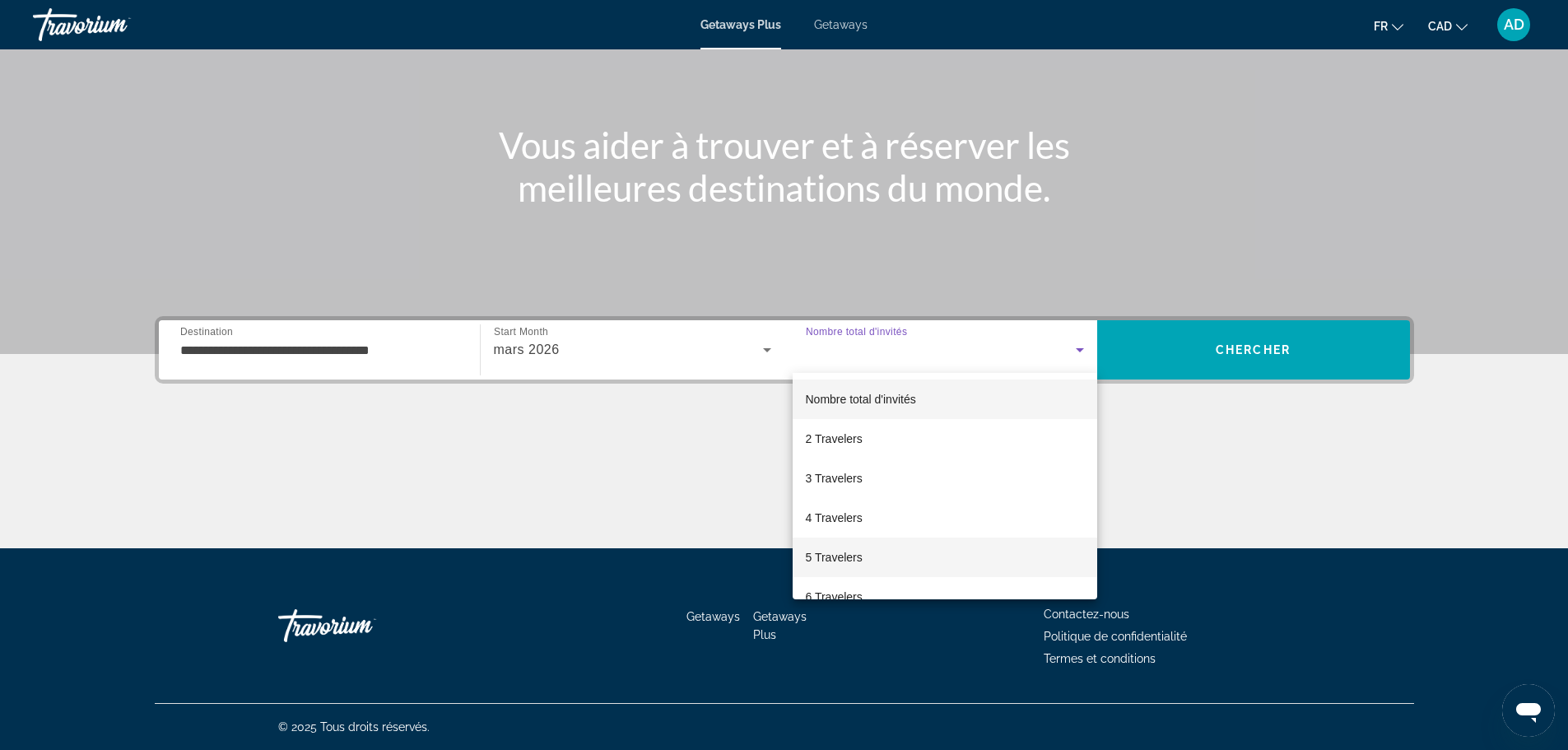
click at [853, 562] on span "5 Travelers" at bounding box center [834, 558] width 56 height 20
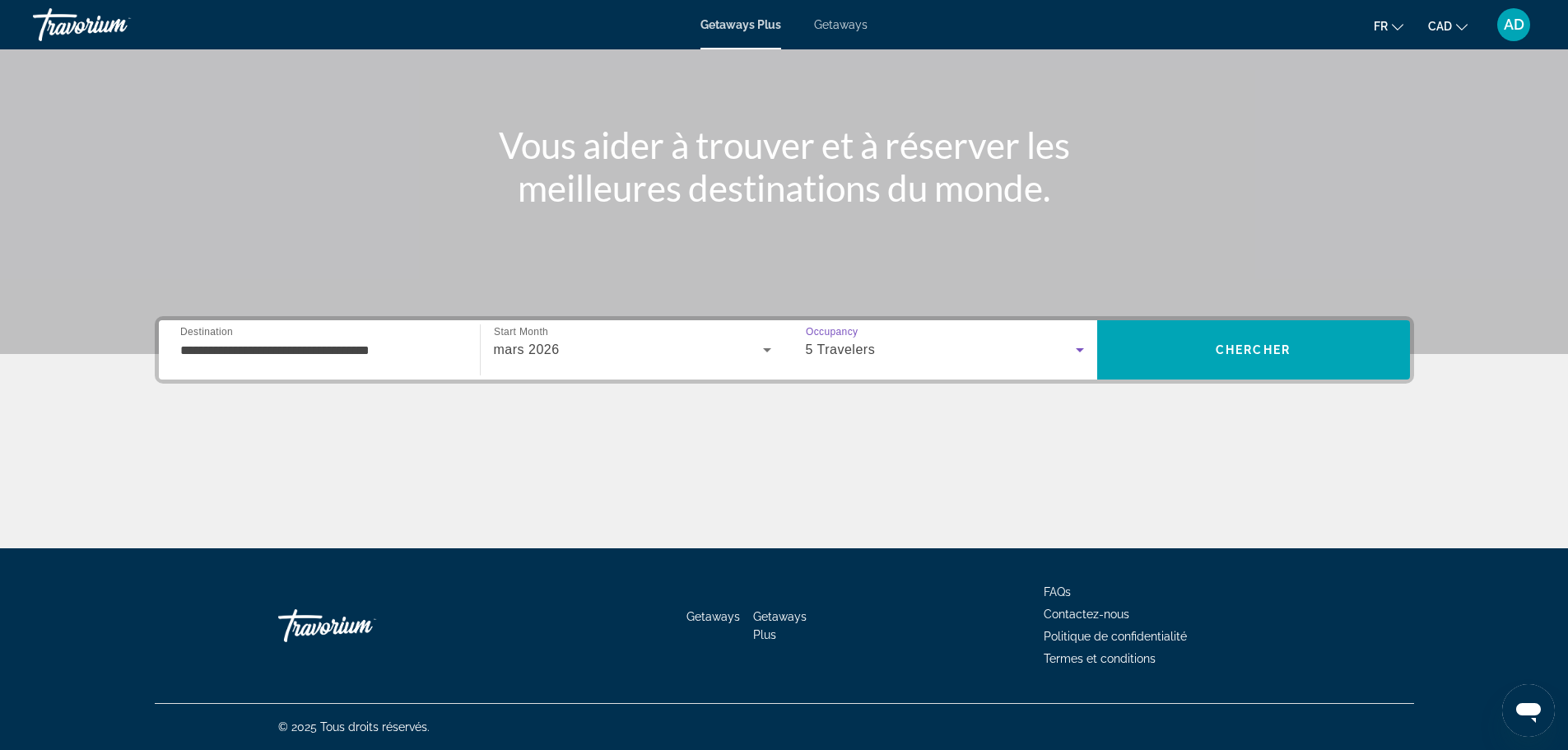
click at [1250, 320] on div "**********" at bounding box center [784, 350] width 1259 height 68
click at [1198, 352] on span "Search" at bounding box center [1253, 349] width 313 height 39
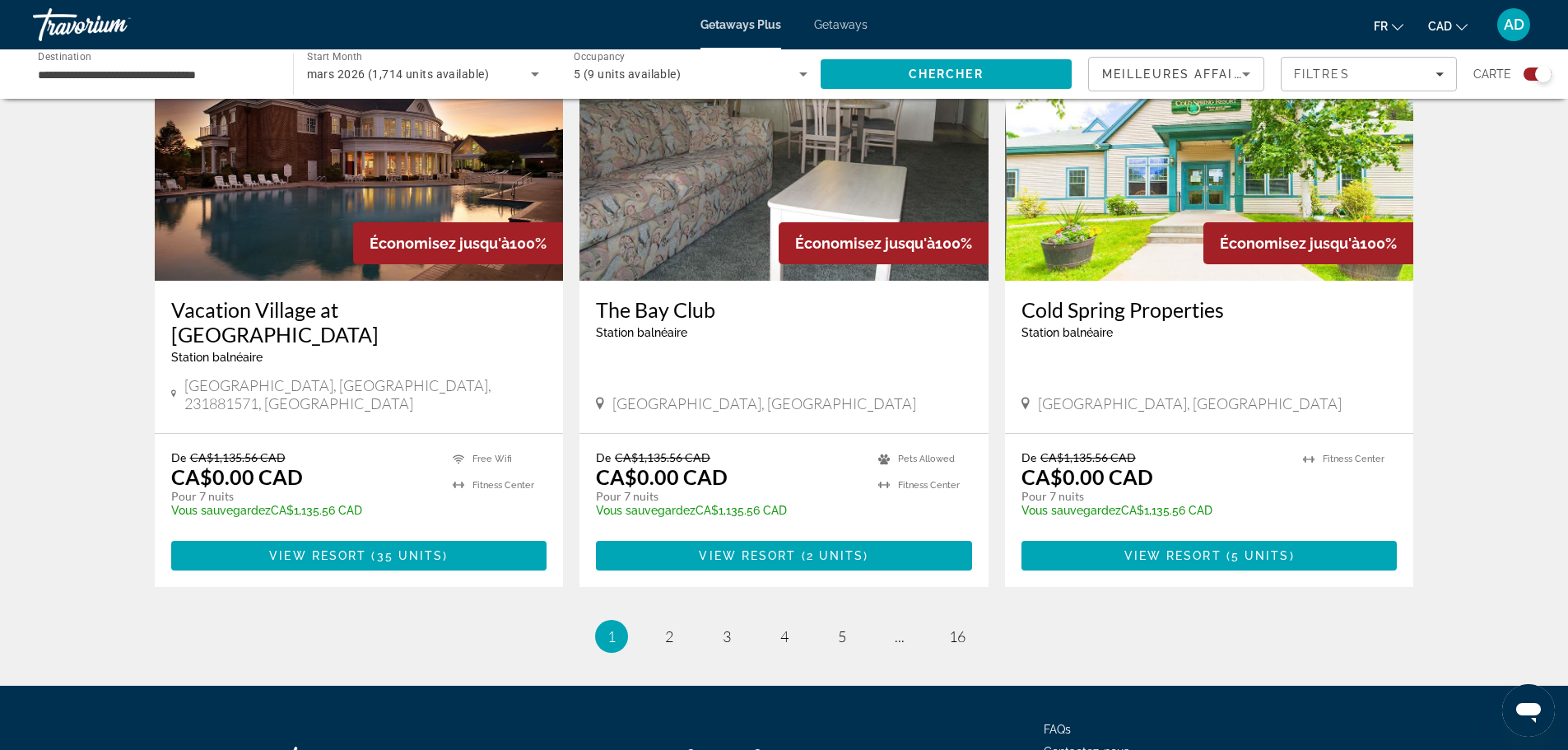
scroll to position [2449, 0]
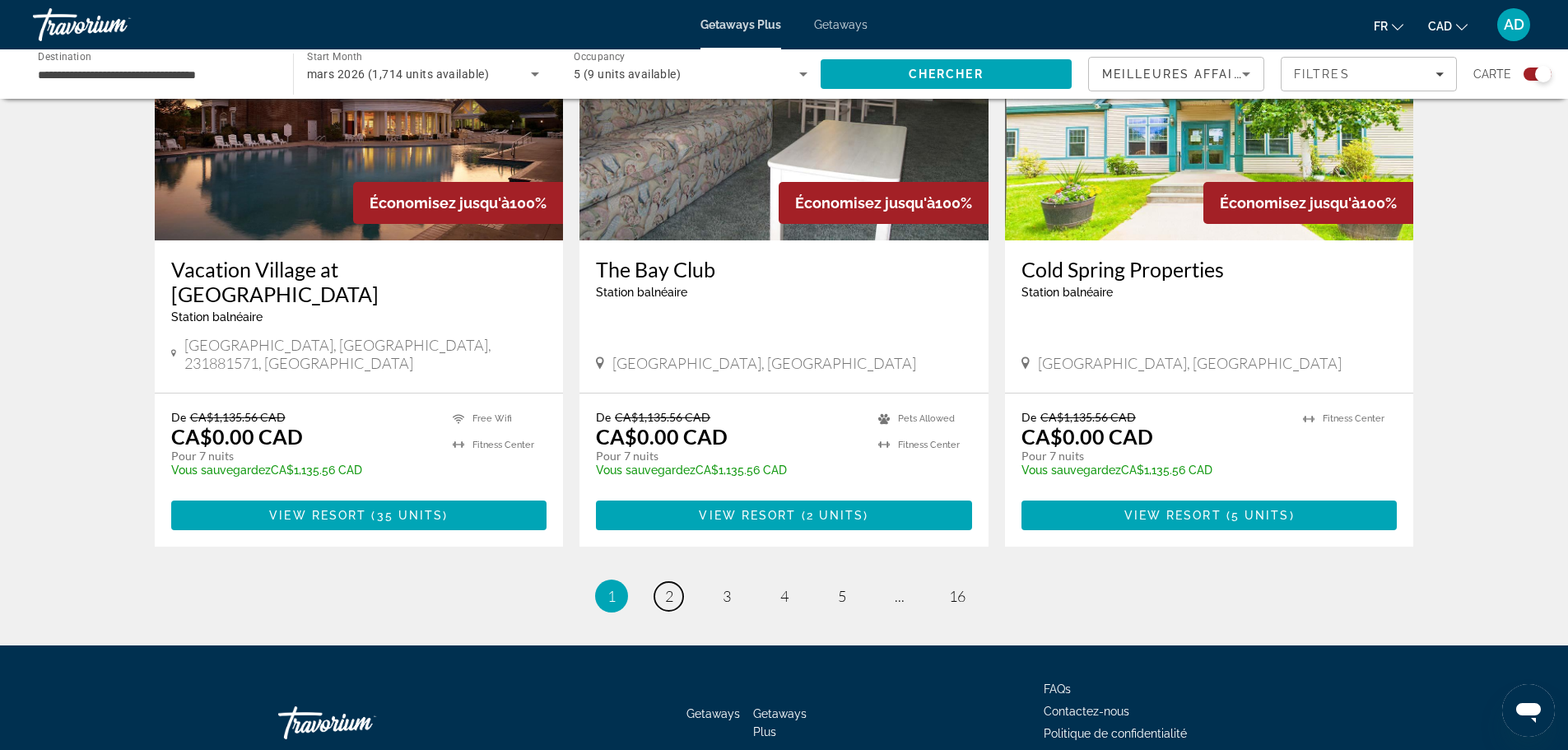
click at [672, 587] on span "2" at bounding box center [669, 596] width 9 height 18
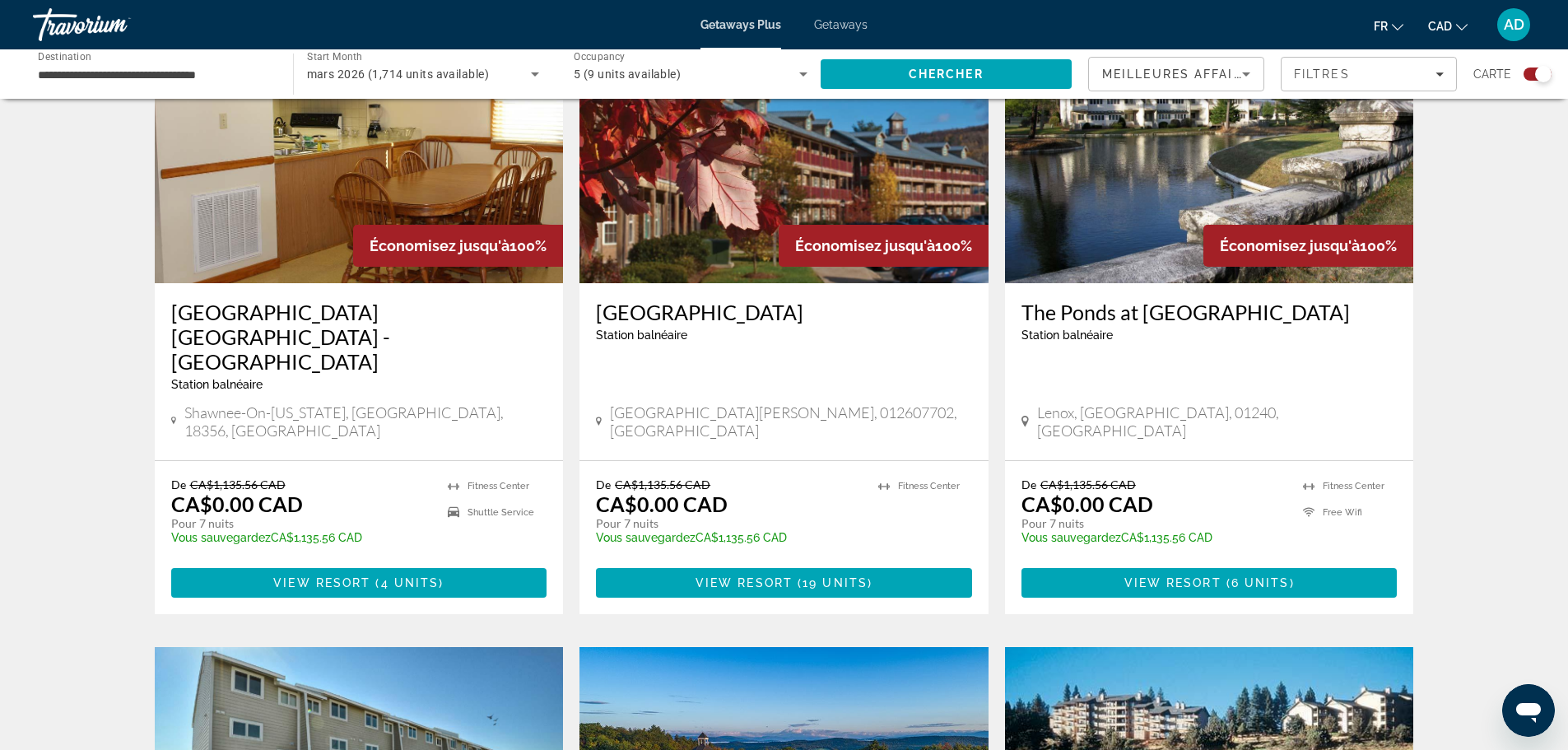
scroll to position [1157, 0]
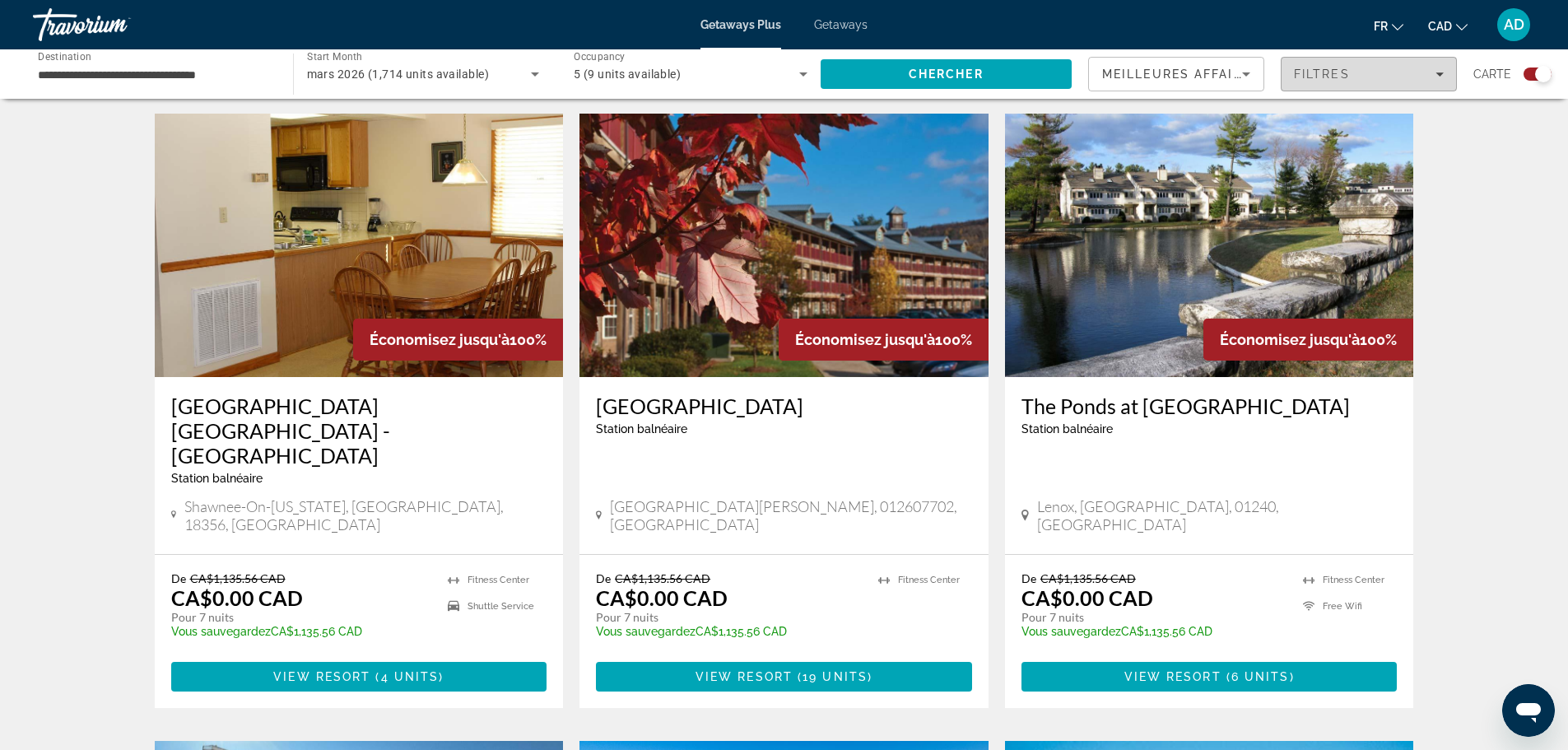
click at [1446, 77] on span "Filters" at bounding box center [1368, 74] width 175 height 39
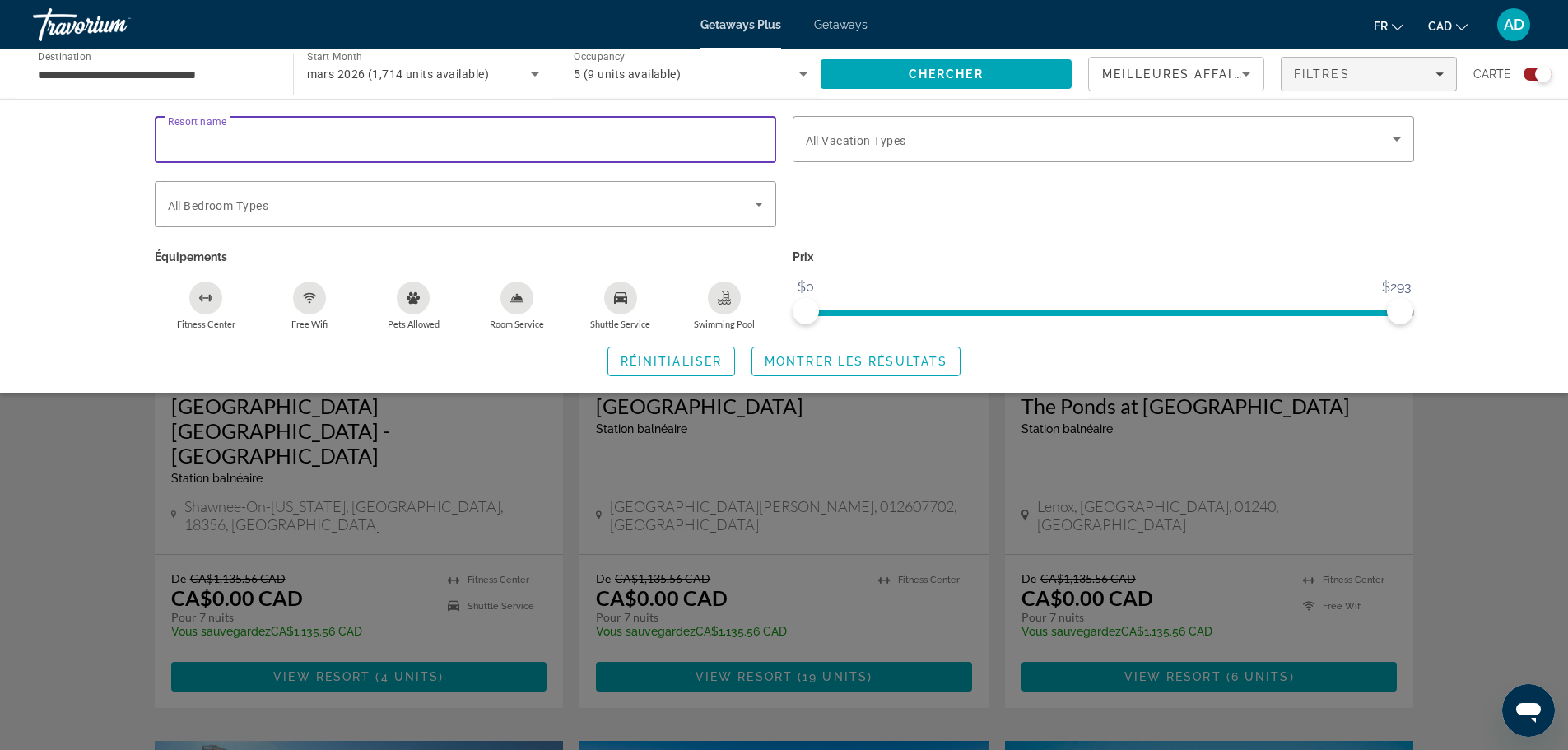
click at [326, 142] on input "Resort name" at bounding box center [466, 140] width 595 height 20
type input "**********"
click at [768, 202] on icon "Search widget" at bounding box center [758, 204] width 20 height 20
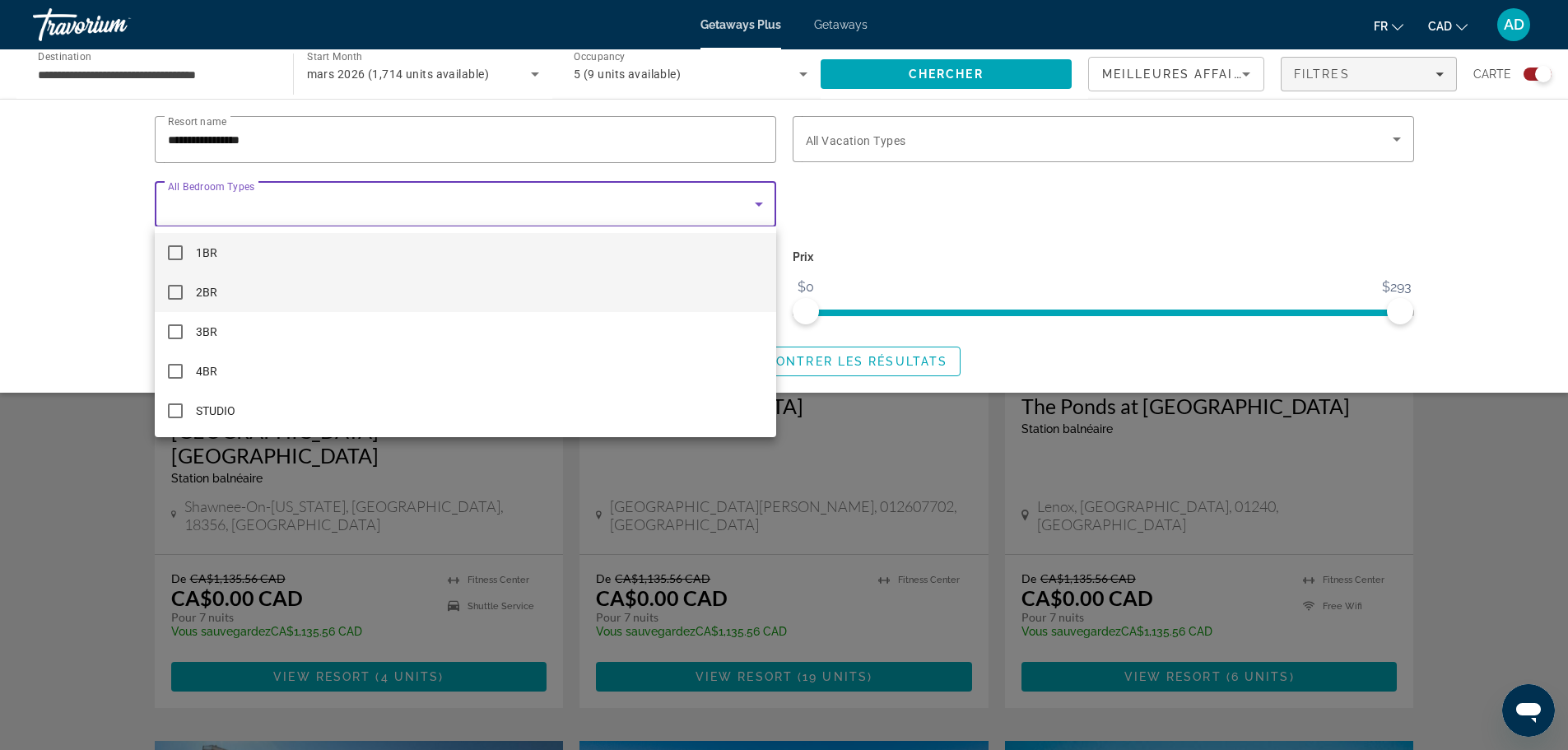
click at [178, 291] on mat-pseudo-checkbox at bounding box center [175, 292] width 14 height 14
click at [938, 237] on div at bounding box center [784, 375] width 1568 height 750
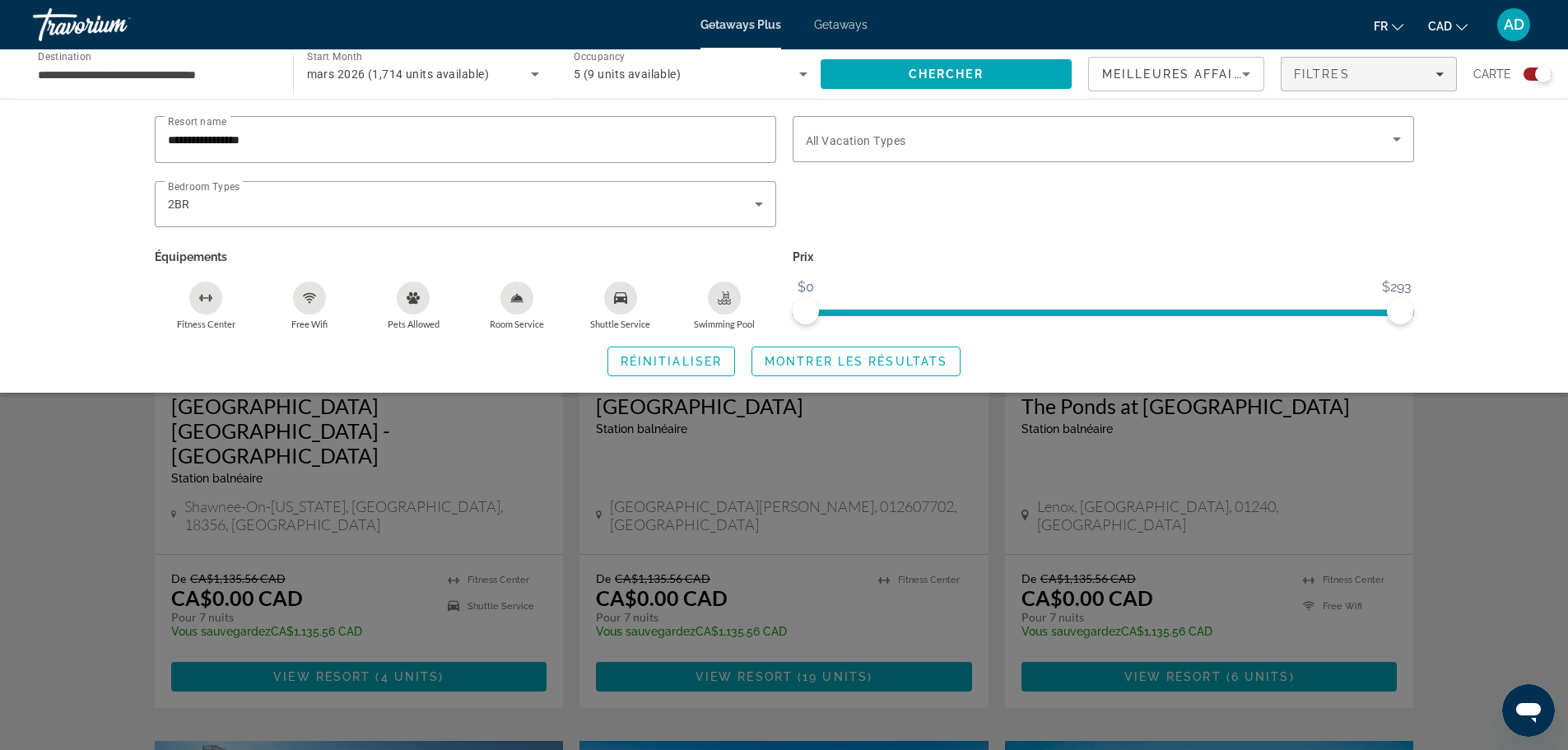
click at [1248, 68] on icon "Sort by" at bounding box center [1246, 74] width 20 height 20
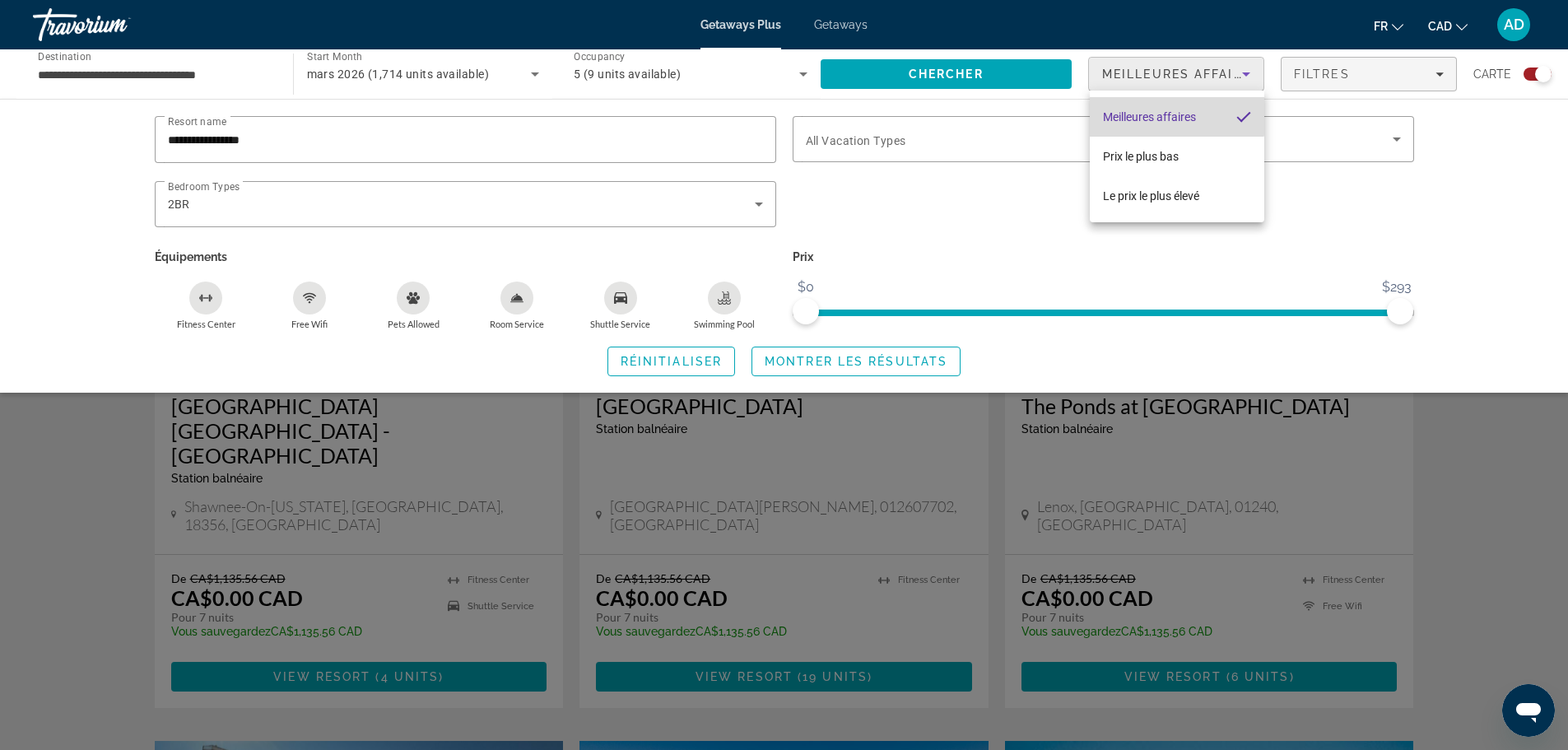
click at [1163, 110] on span "Meilleures affaires" at bounding box center [1149, 117] width 93 height 13
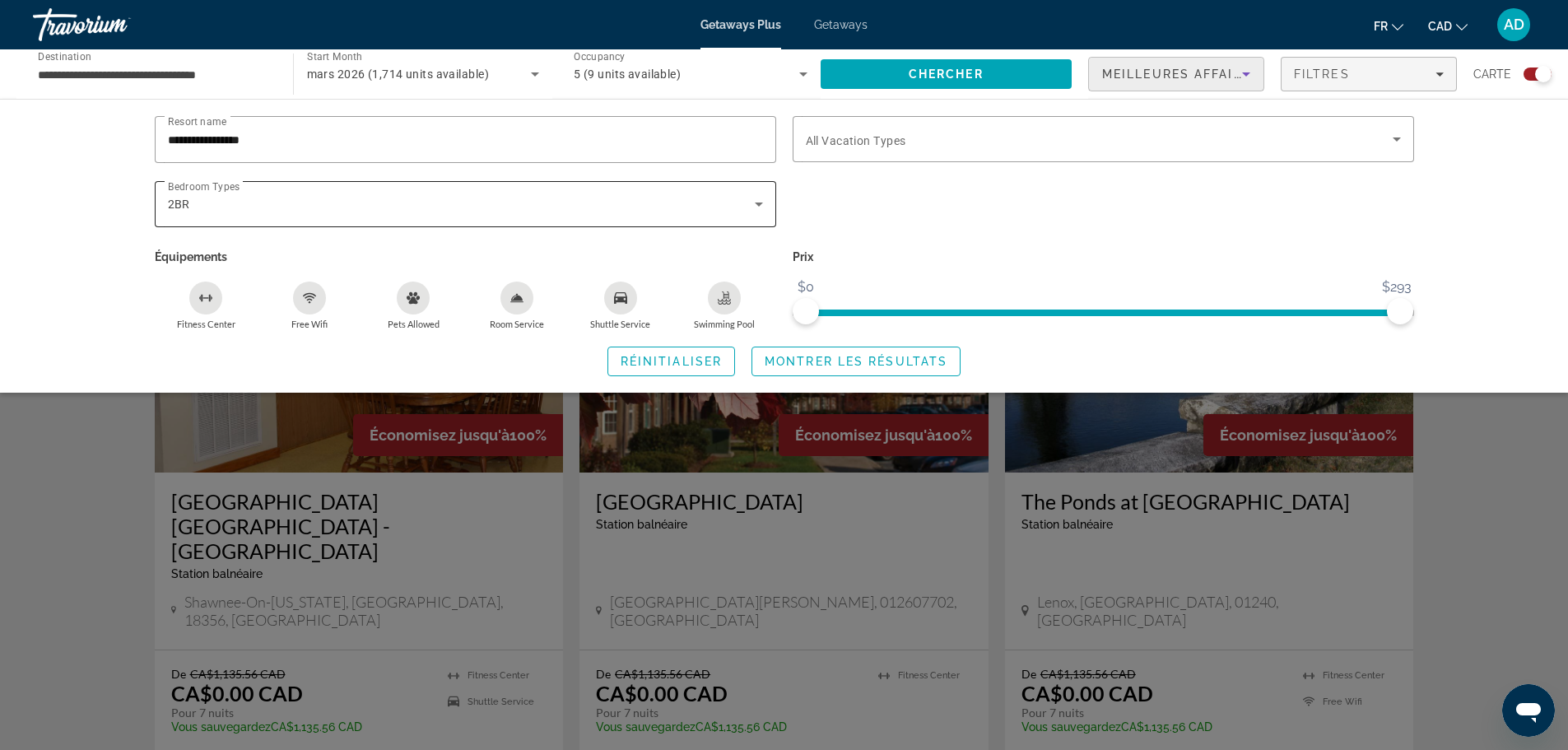
scroll to position [909, 0]
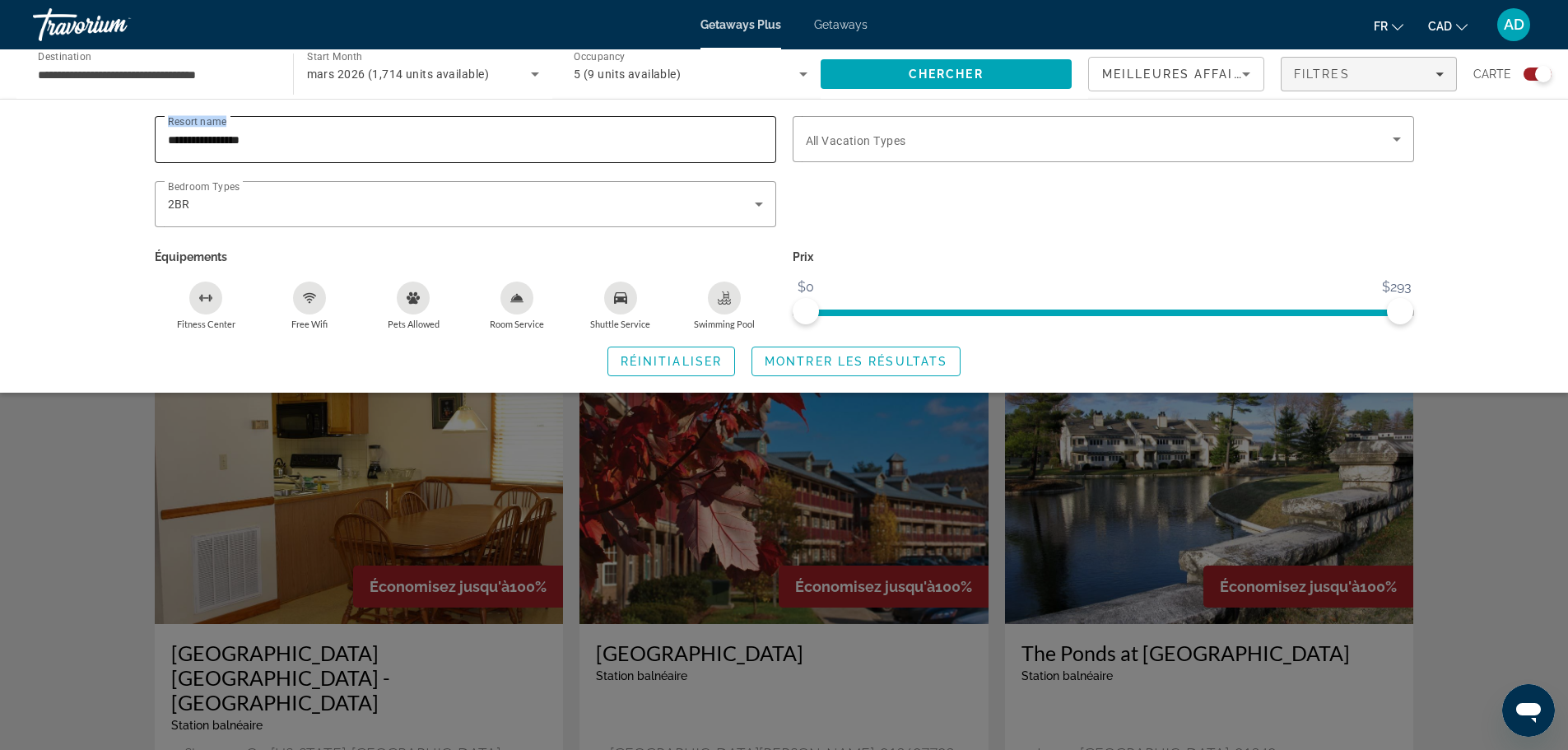
drag, startPoint x: 226, startPoint y: 126, endPoint x: 162, endPoint y: 131, distance: 64.2
click at [145, 133] on div "**********" at bounding box center [784, 246] width 1325 height 260
drag, startPoint x: 267, startPoint y: 141, endPoint x: 155, endPoint y: 145, distance: 112.1
click at [155, 145] on div "**********" at bounding box center [466, 139] width 621 height 47
paste input "**********"
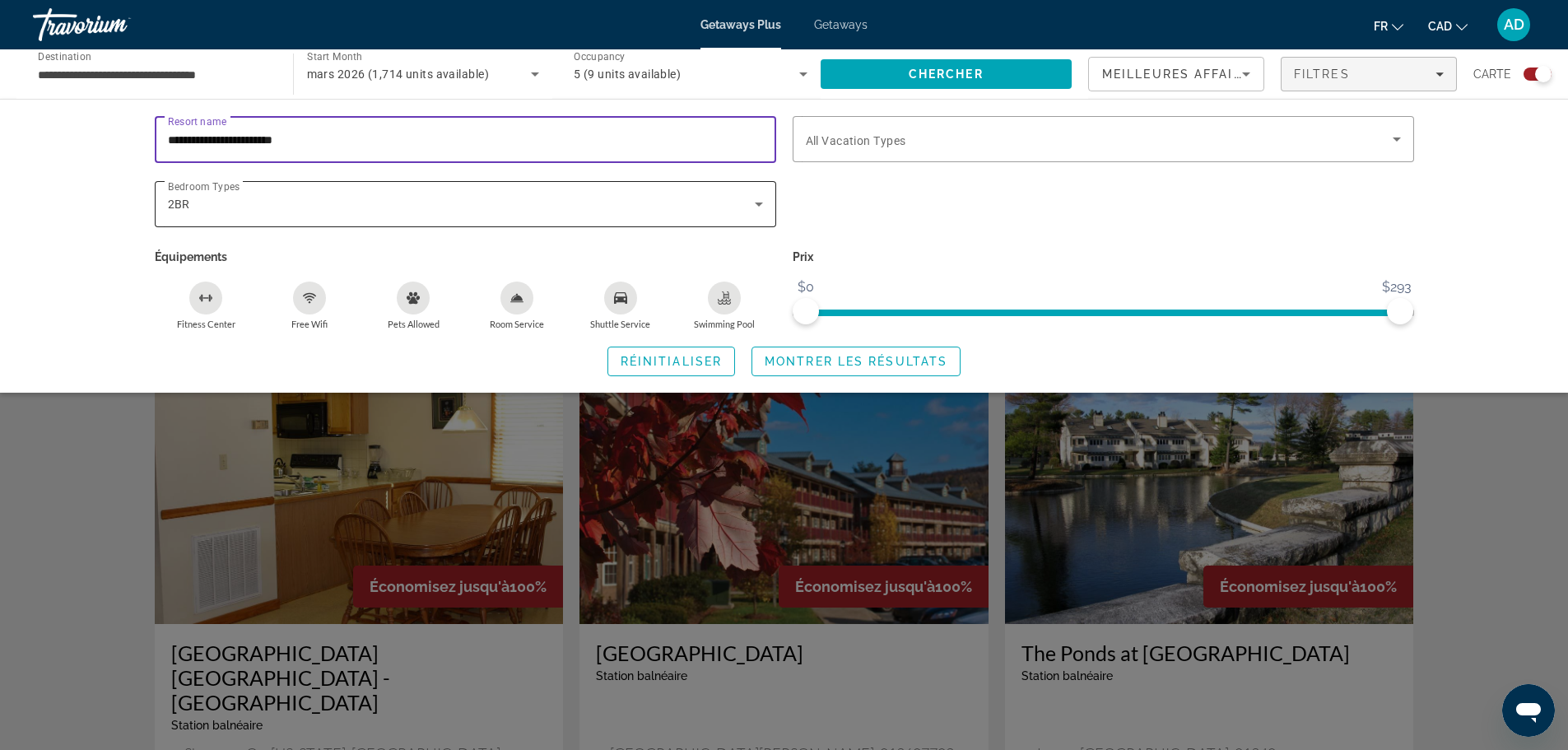
type input "**********"
click at [760, 206] on icon "Search widget" at bounding box center [758, 204] width 20 height 20
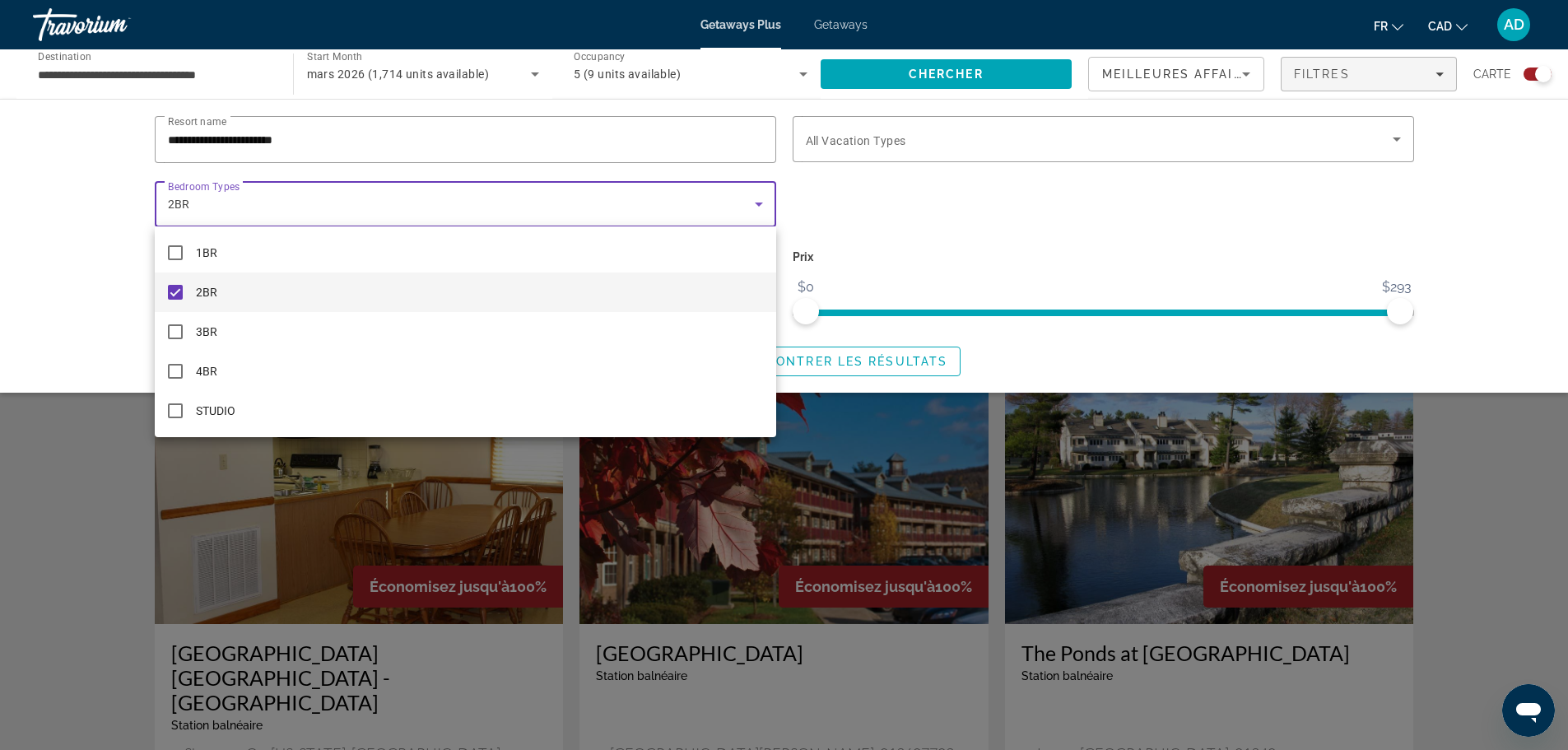
click at [871, 197] on div at bounding box center [784, 375] width 1568 height 750
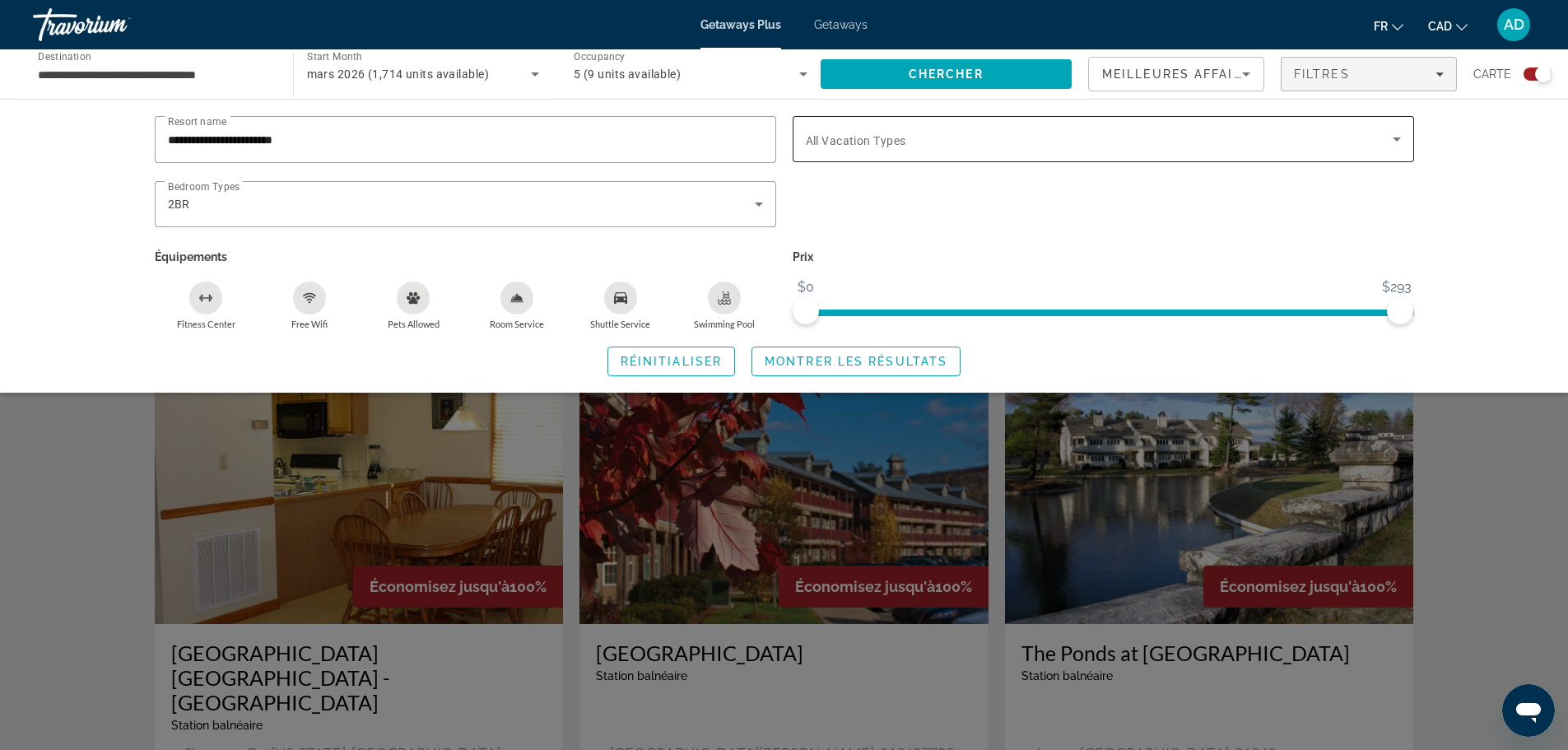
click at [1400, 140] on icon "Search widget" at bounding box center [1397, 139] width 20 height 20
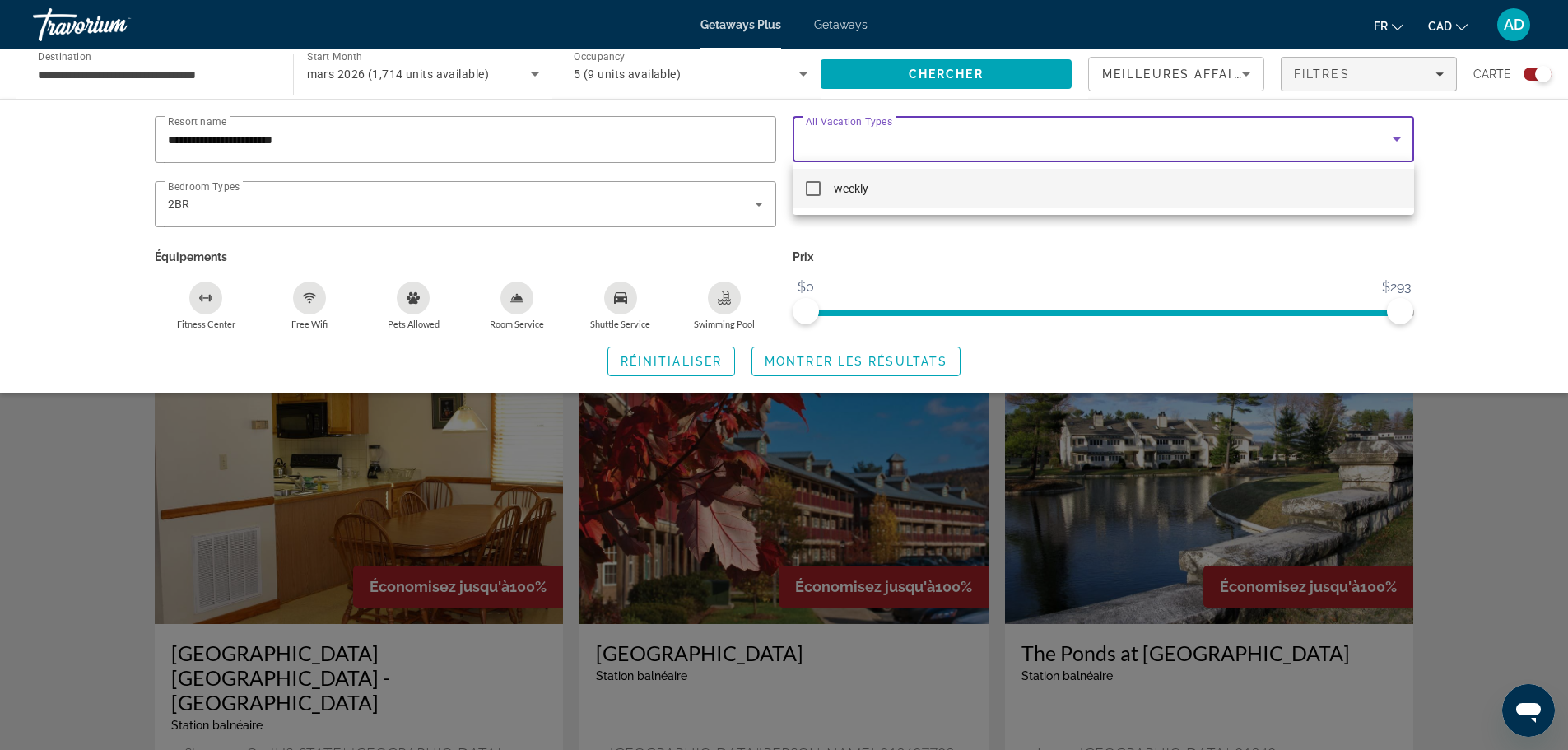
click at [1400, 140] on div at bounding box center [784, 375] width 1568 height 750
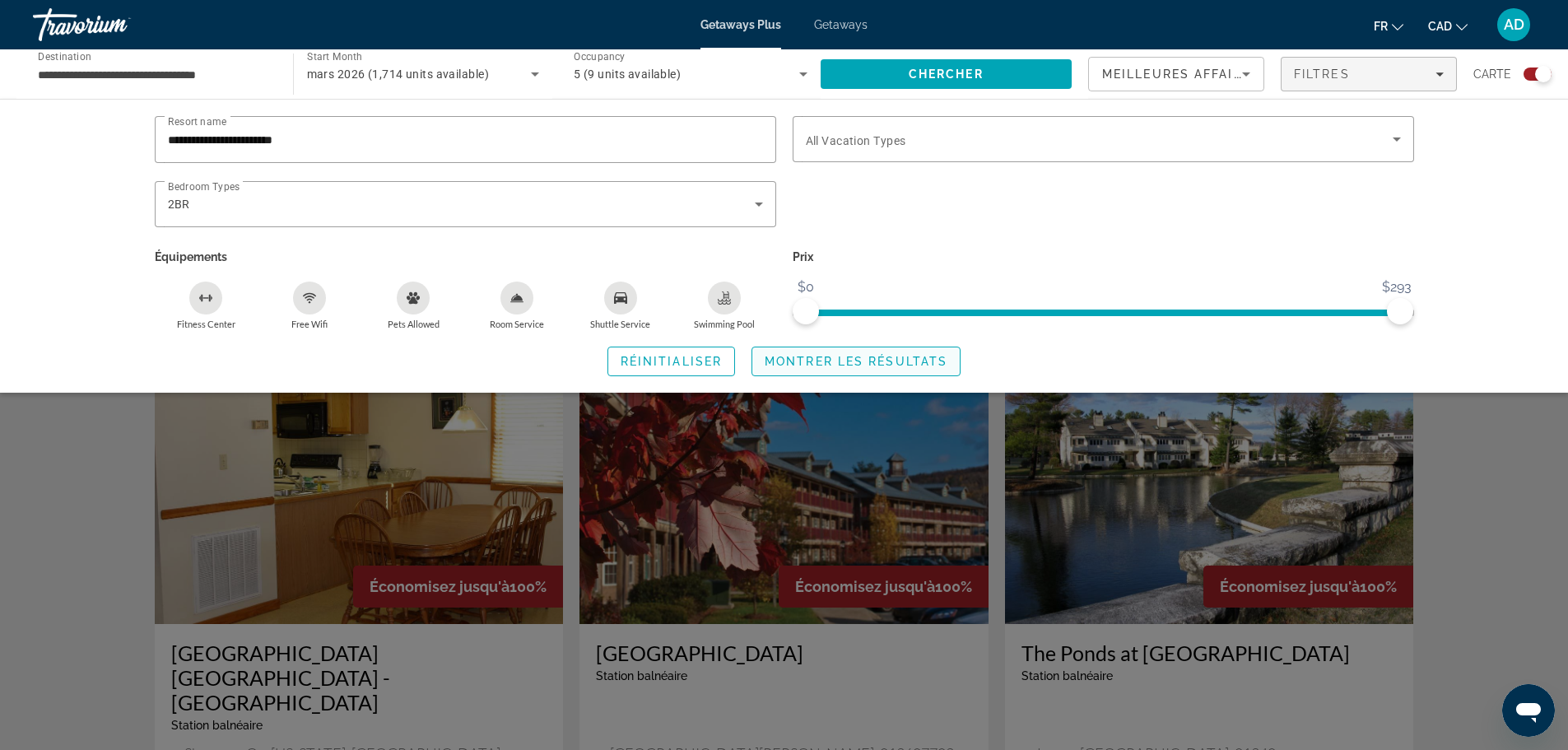
click at [843, 362] on span "Montrer les résultats" at bounding box center [856, 362] width 183 height 13
